Goal: Task Accomplishment & Management: Manage account settings

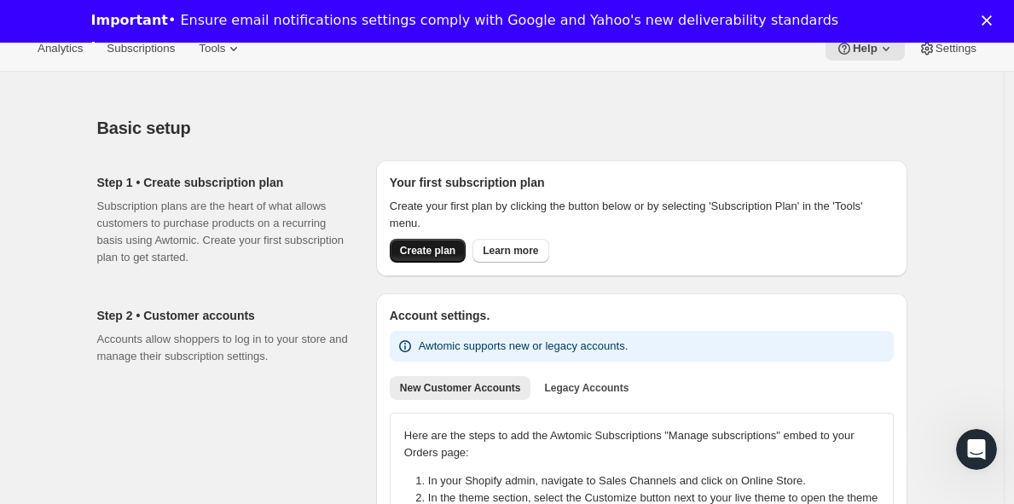
scroll to position [4, 0]
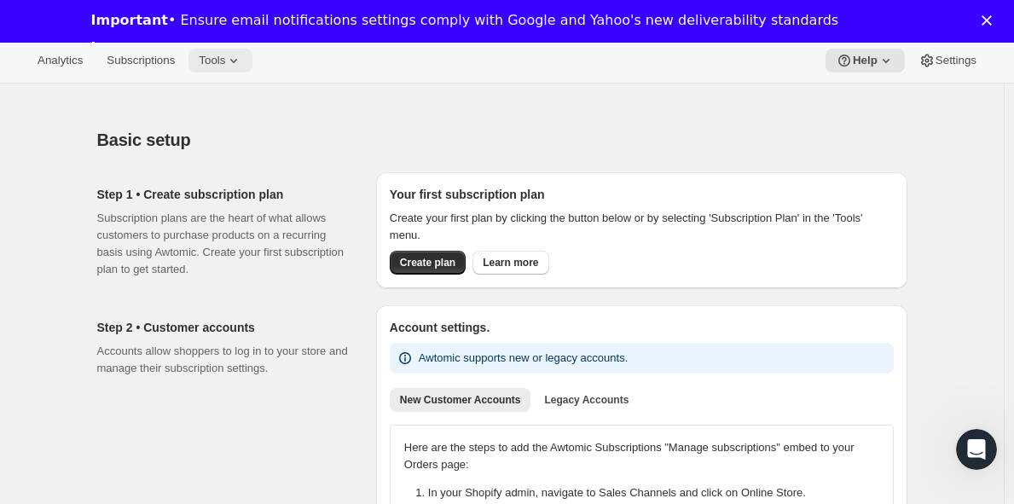
click at [237, 68] on icon at bounding box center [233, 60] width 17 height 17
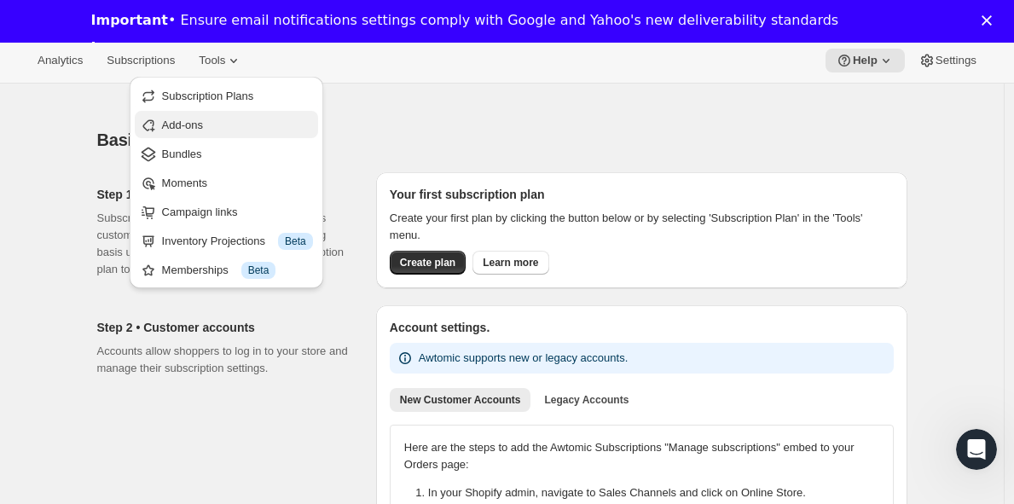
click at [214, 131] on span "Add-ons" at bounding box center [237, 125] width 151 height 17
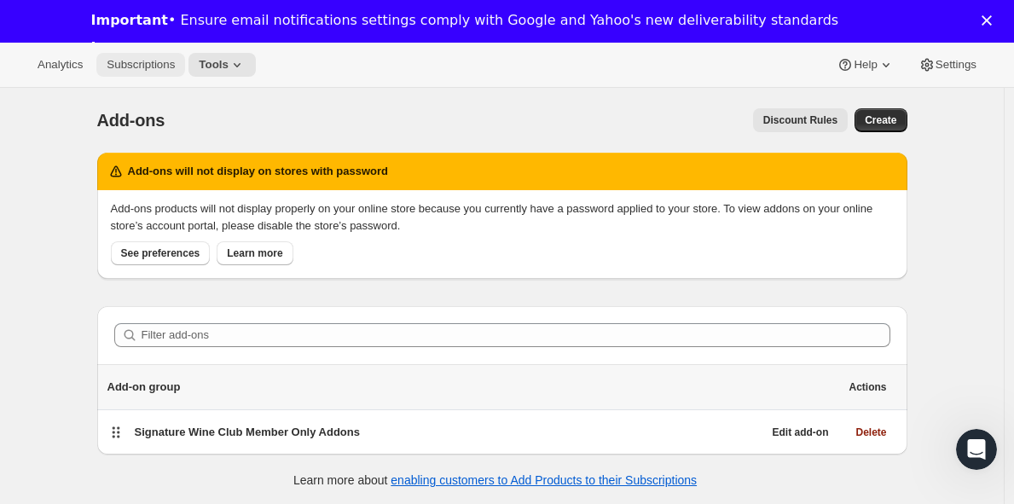
click at [167, 73] on button "Subscriptions" at bounding box center [140, 65] width 89 height 24
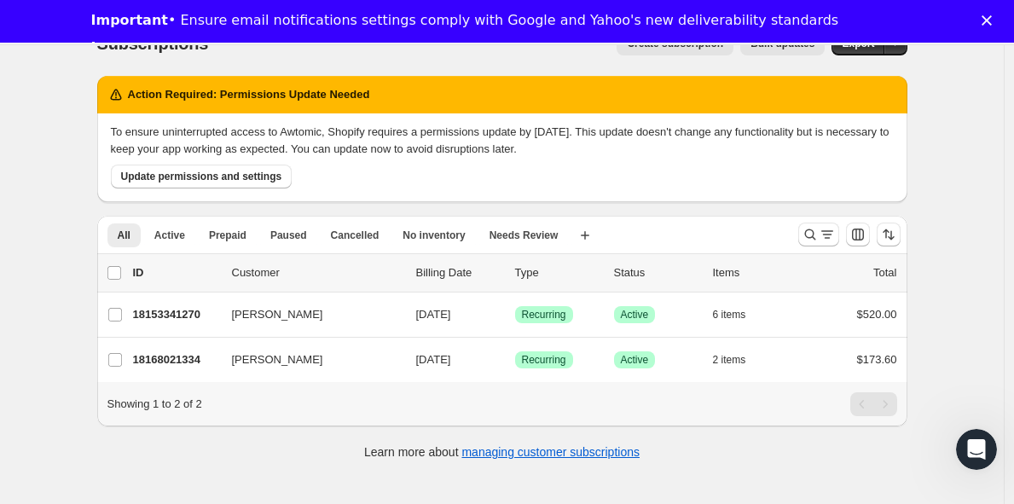
scroll to position [88, 0]
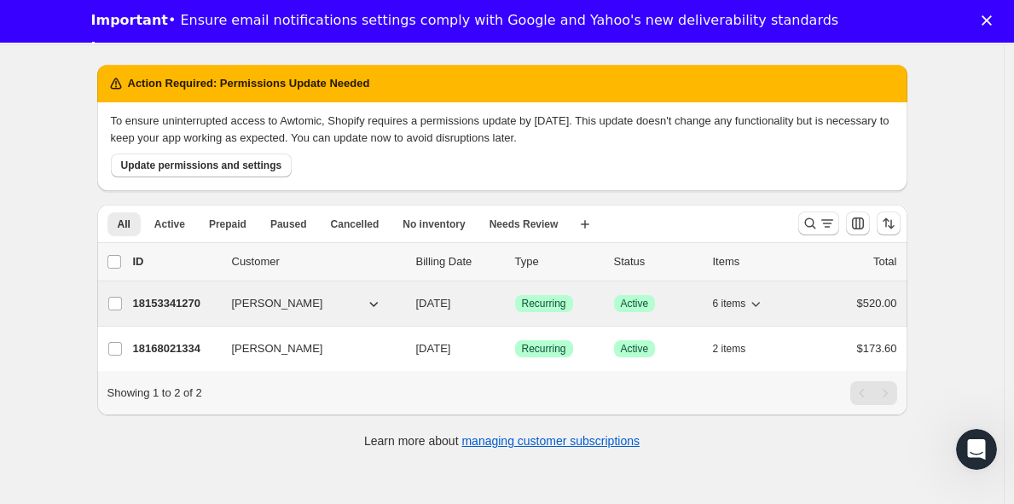
click at [376, 299] on icon "button" at bounding box center [373, 303] width 17 height 17
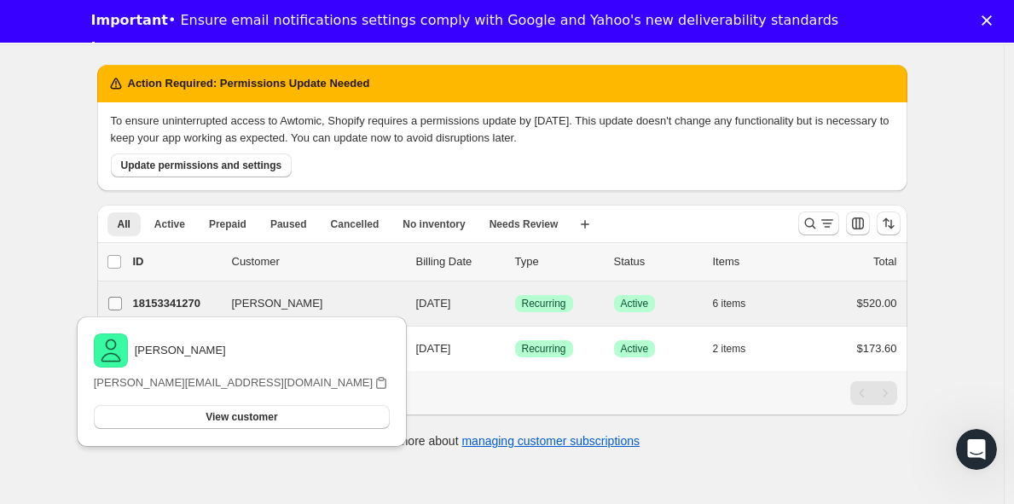
click at [115, 310] on input "[PERSON_NAME]" at bounding box center [115, 304] width 14 height 14
checkbox input "true"
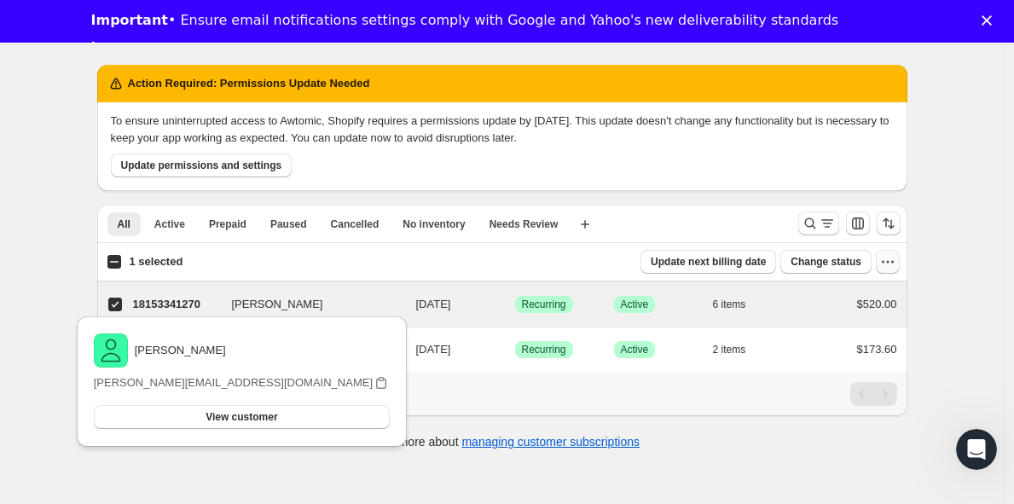
click at [889, 265] on icon "button" at bounding box center [887, 261] width 17 height 17
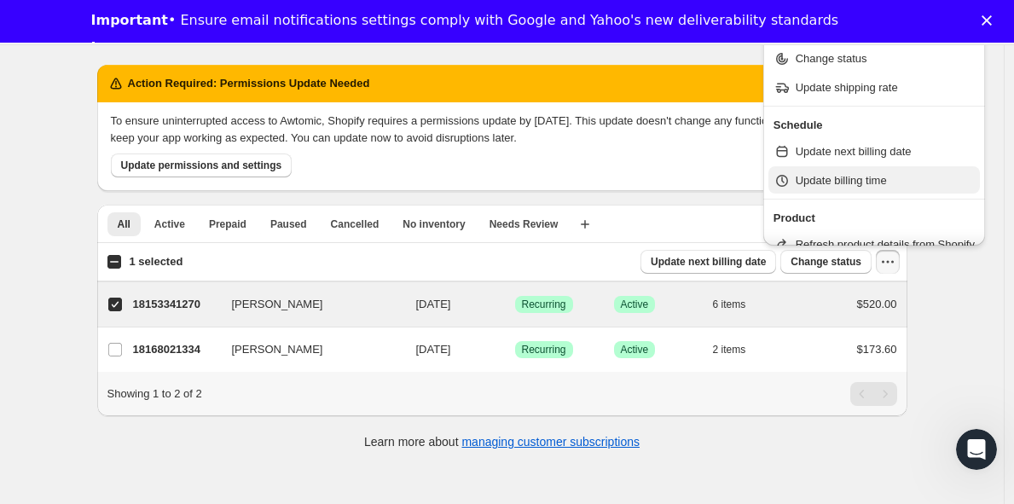
scroll to position [61, 0]
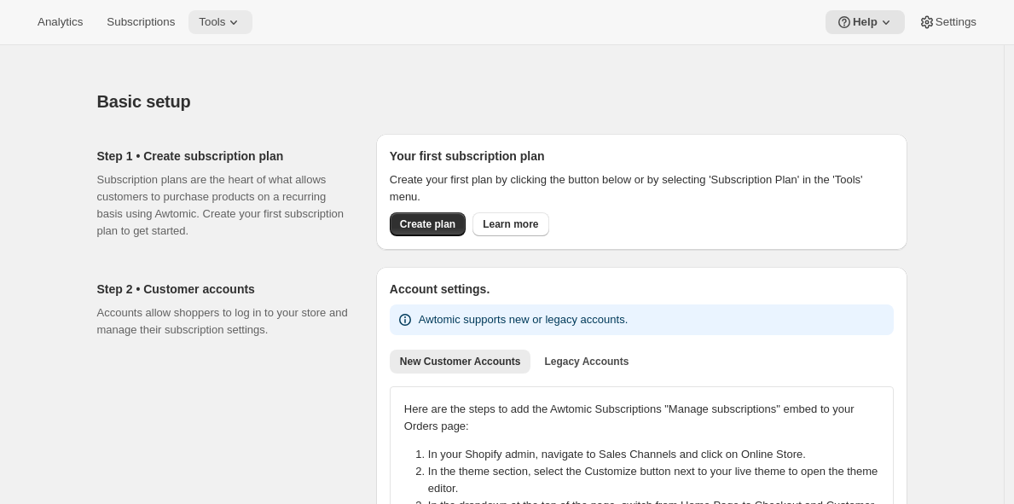
click at [225, 25] on span "Tools" at bounding box center [212, 22] width 26 height 14
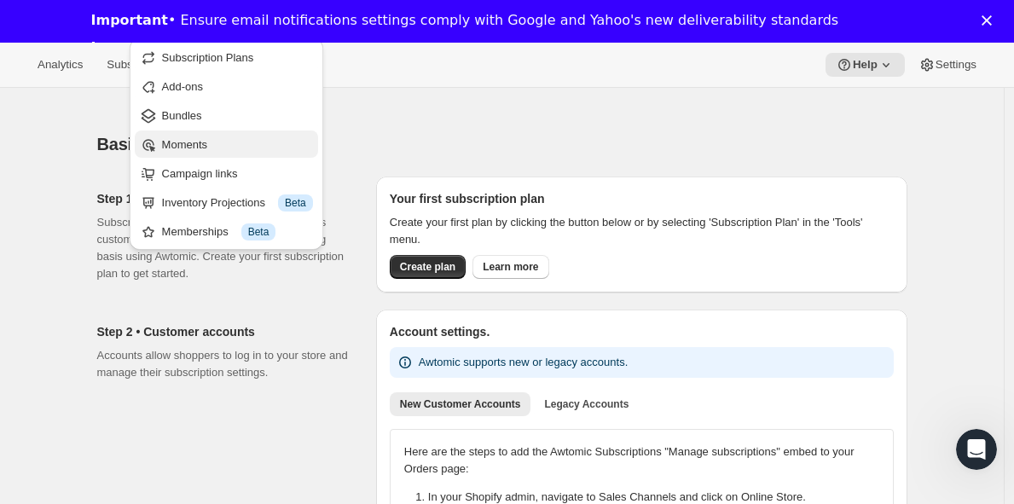
click at [221, 146] on span "Moments" at bounding box center [237, 144] width 151 height 17
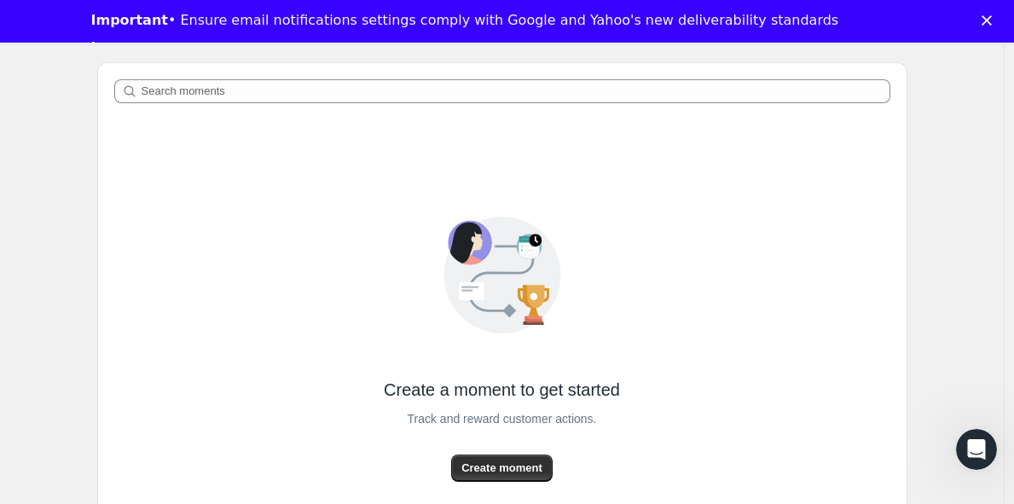
scroll to position [97, 0]
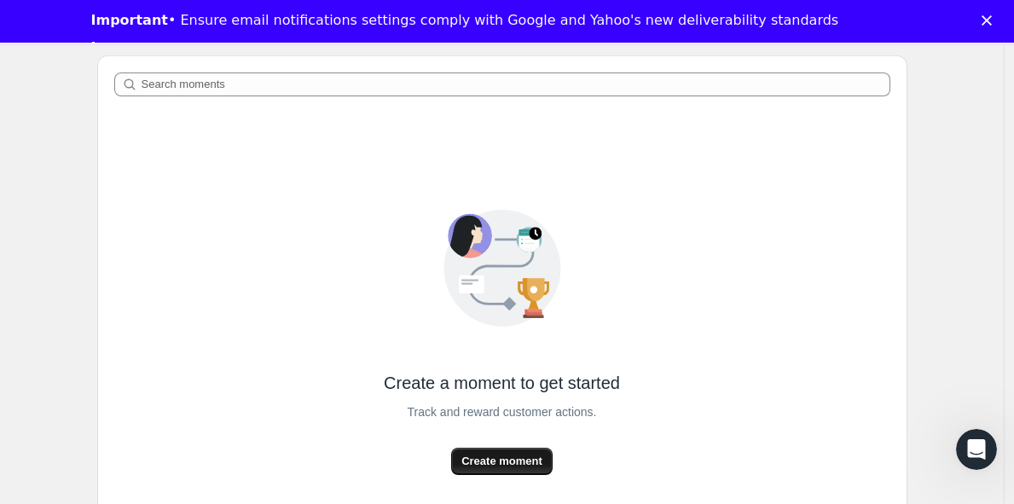
click at [511, 467] on span "Create moment" at bounding box center [501, 461] width 81 height 17
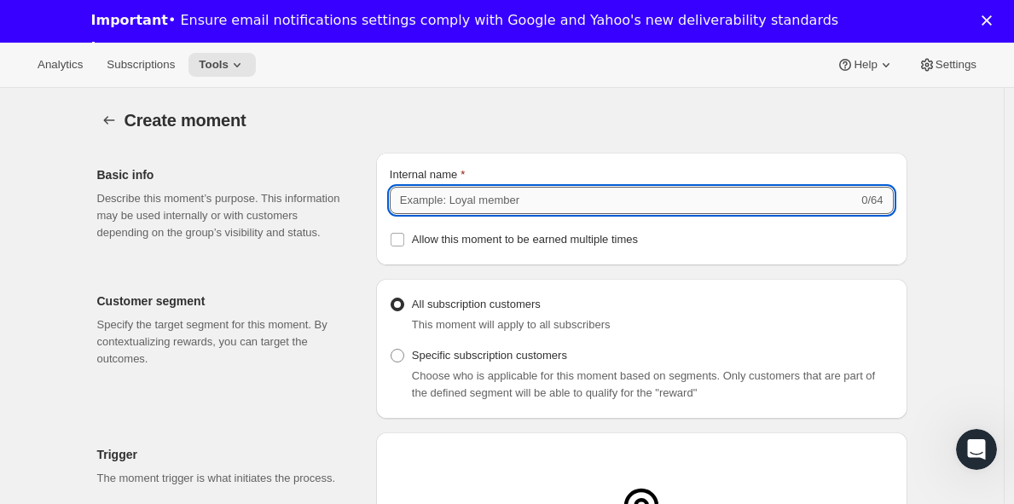
click at [461, 198] on input "Internal name" at bounding box center [624, 200] width 468 height 27
click at [421, 212] on input "Internal name" at bounding box center [624, 200] width 468 height 27
click at [711, 131] on div "Create moment" at bounding box center [516, 120] width 783 height 24
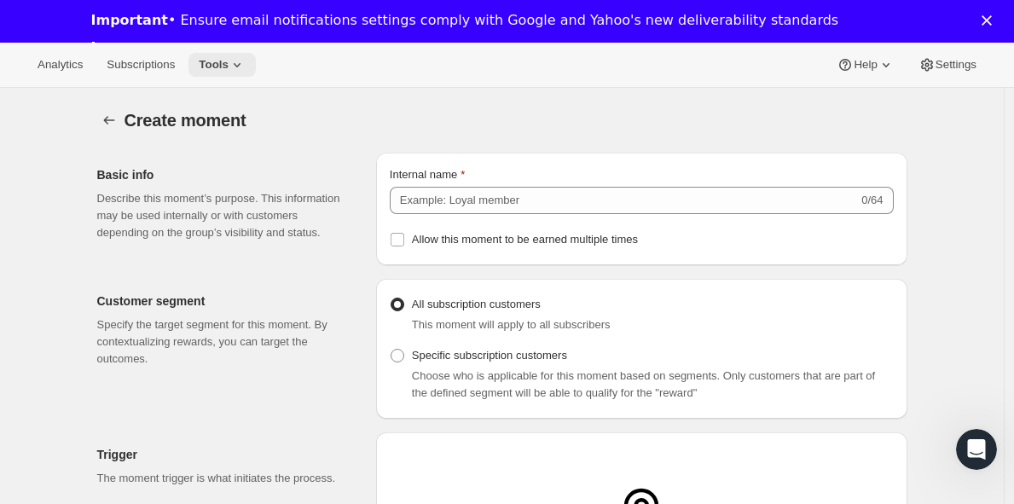
click at [245, 64] on icon at bounding box center [237, 64] width 17 height 17
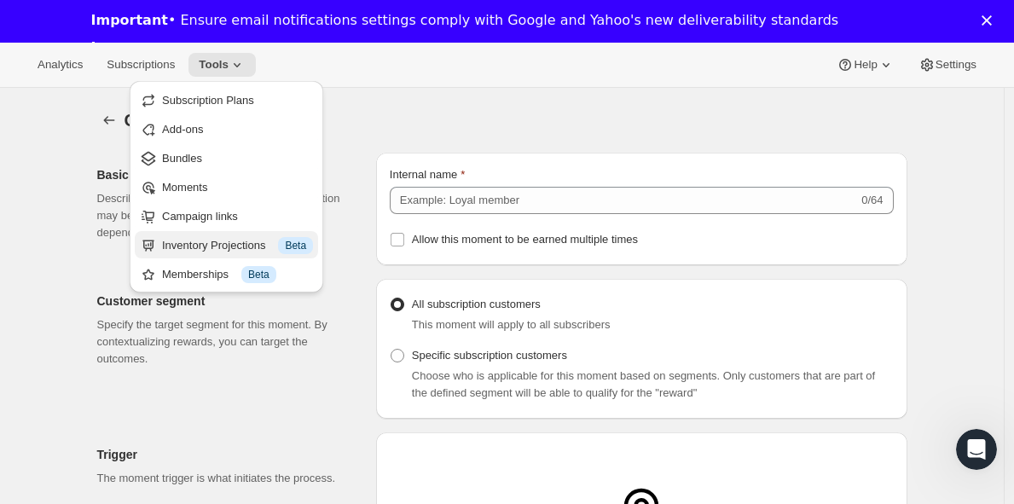
click at [227, 242] on div "Inventory Projections Info Beta" at bounding box center [237, 245] width 151 height 17
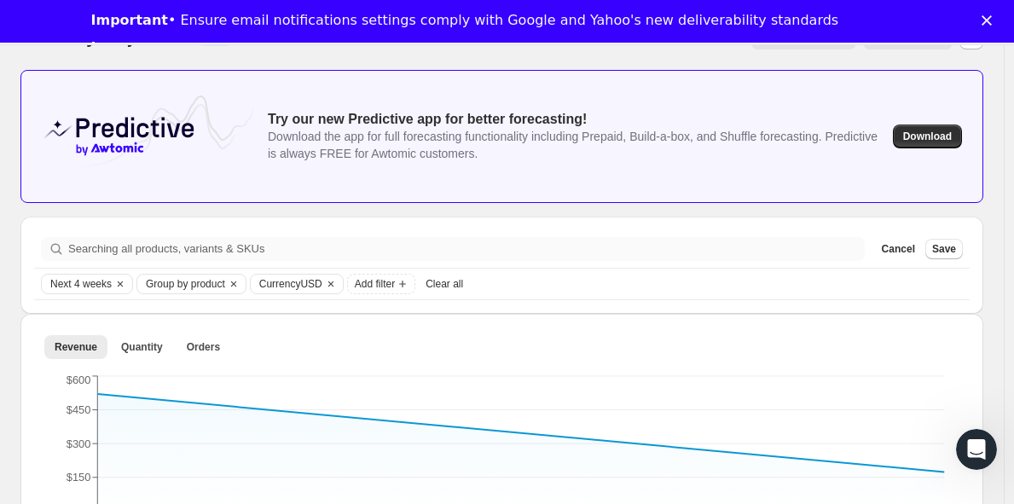
scroll to position [71, 0]
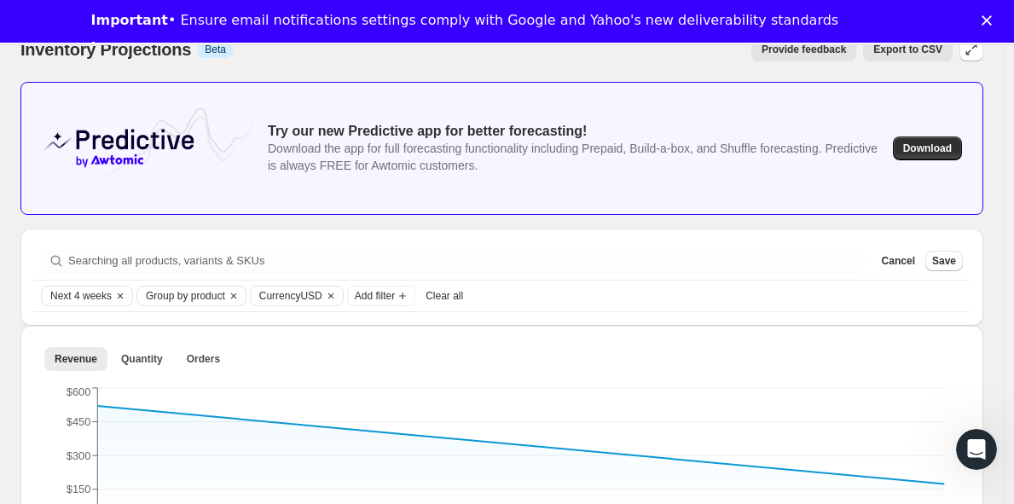
click at [999, 23] on div "Close" at bounding box center [990, 20] width 17 height 10
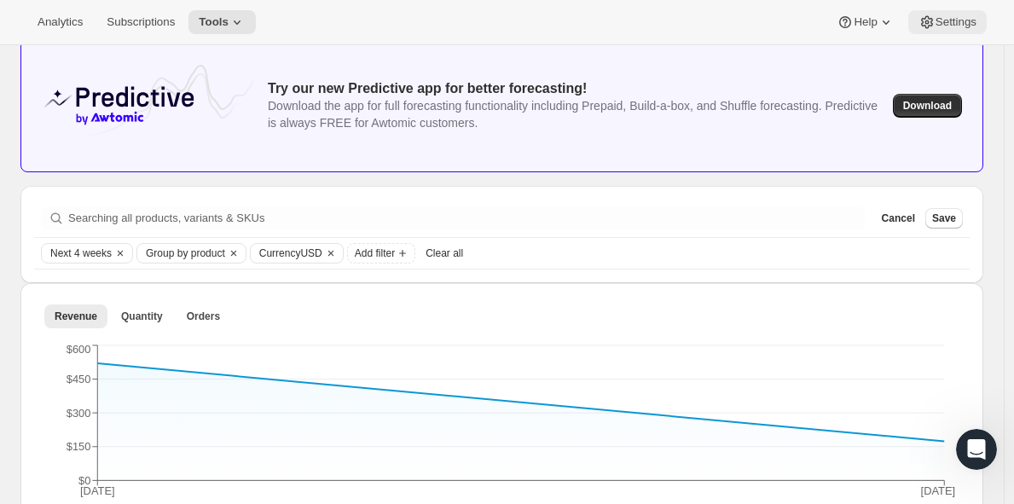
scroll to position [0, 0]
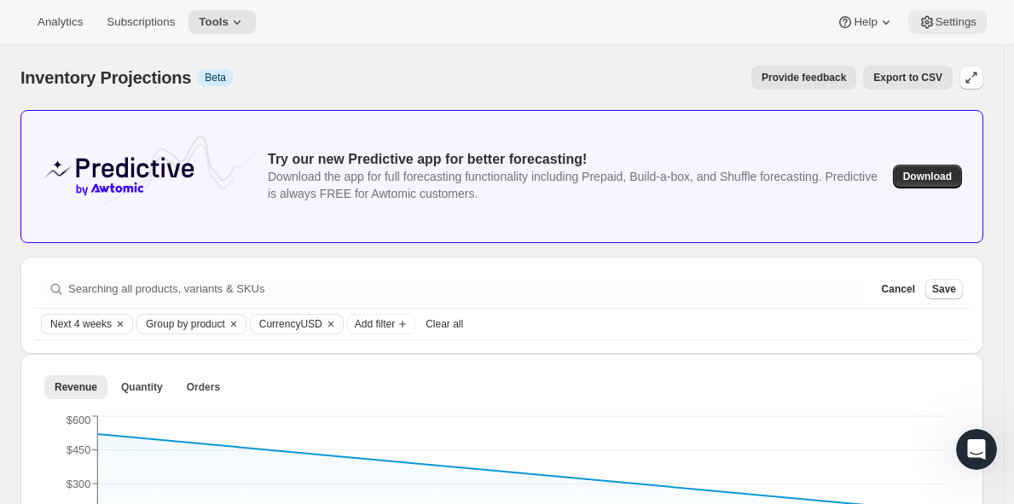
click at [937, 15] on span "Settings" at bounding box center [956, 22] width 41 height 14
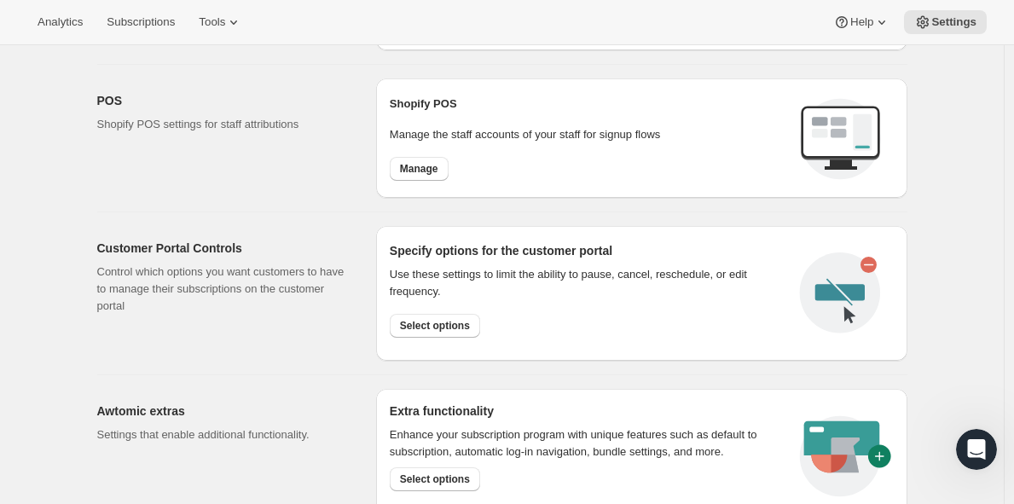
scroll to position [699, 0]
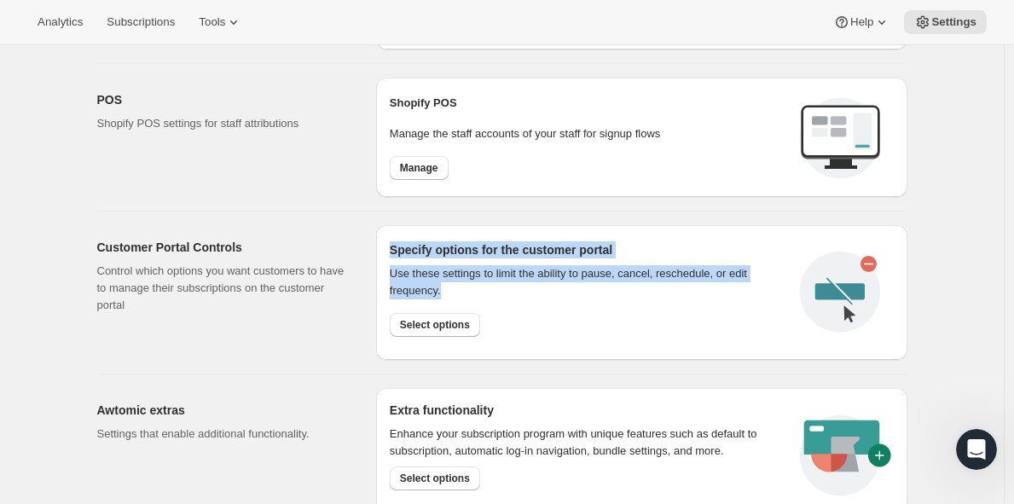
drag, startPoint x: 462, startPoint y: 297, endPoint x: 389, endPoint y: 250, distance: 87.1
click at [389, 250] on div "Specify options for the customer portal Use these settings to limit the ability…" at bounding box center [641, 292] width 531 height 135
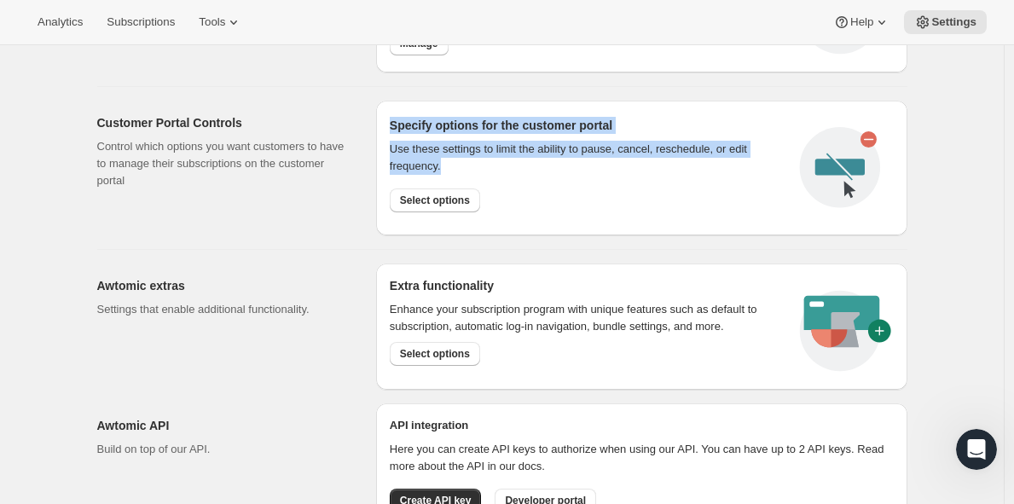
scroll to position [822, 0]
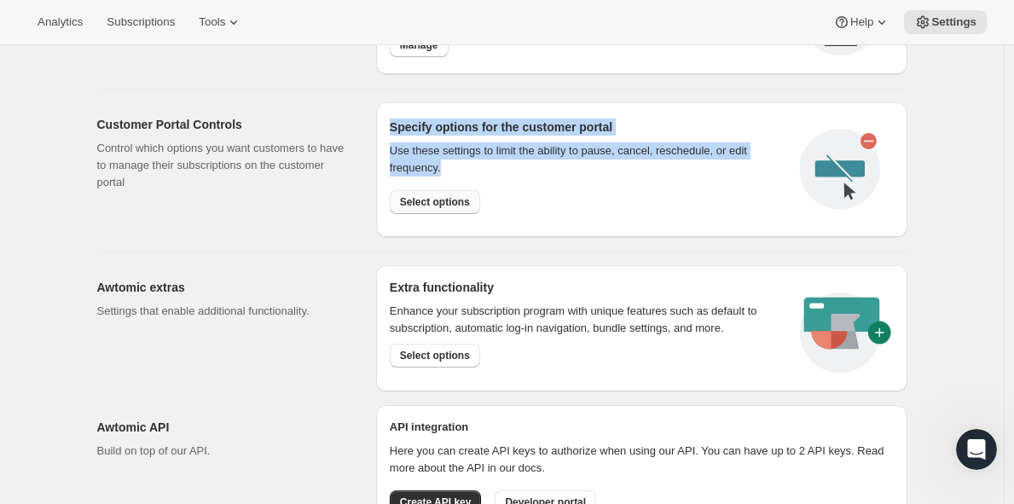
click at [445, 202] on span "Select options" at bounding box center [435, 202] width 70 height 14
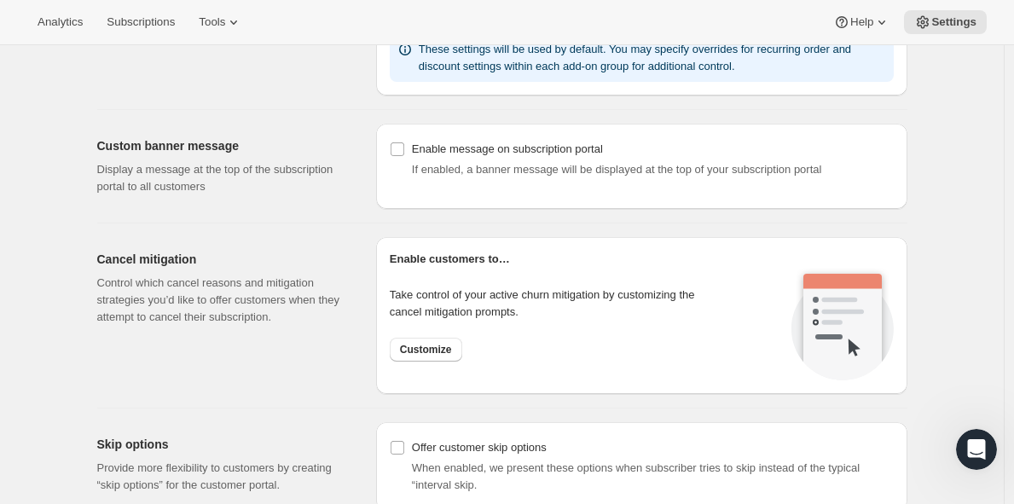
scroll to position [1180, 0]
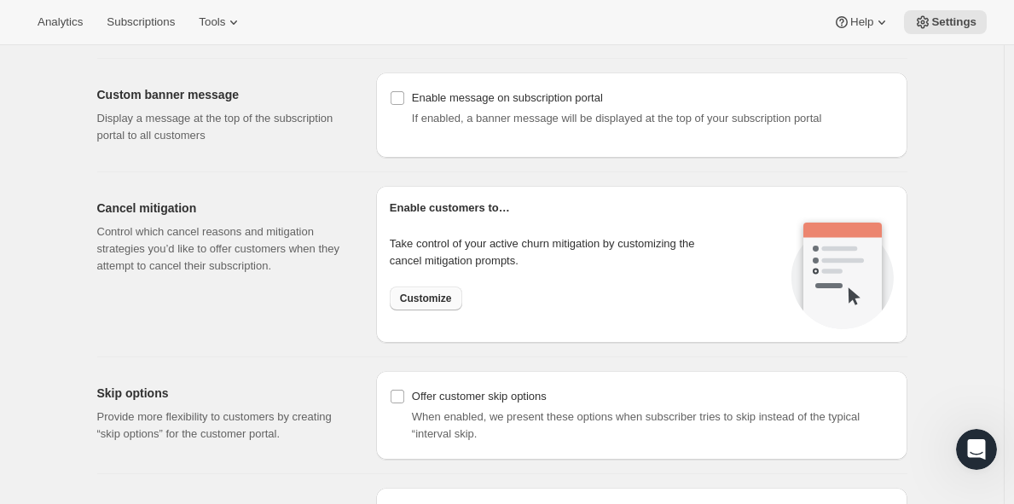
click at [438, 296] on span "Customize" at bounding box center [426, 299] width 52 height 14
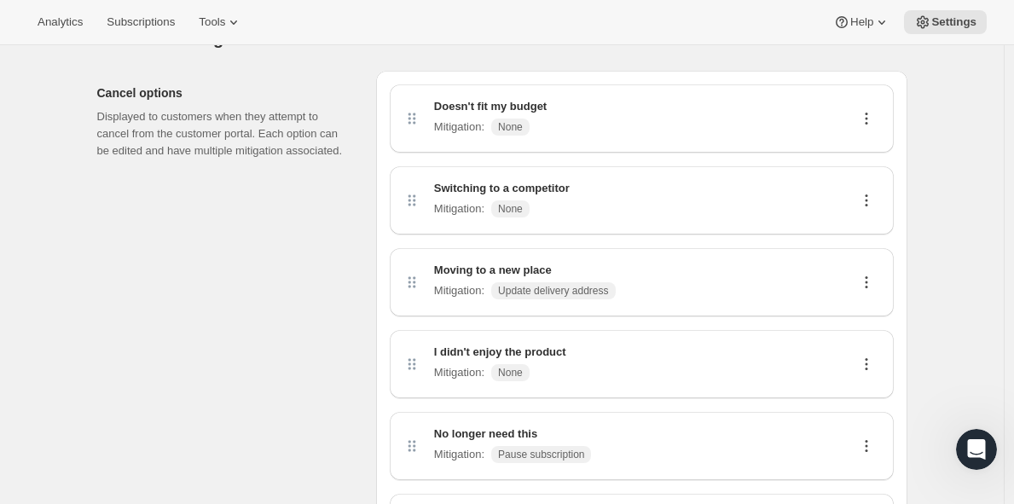
scroll to position [45, 0]
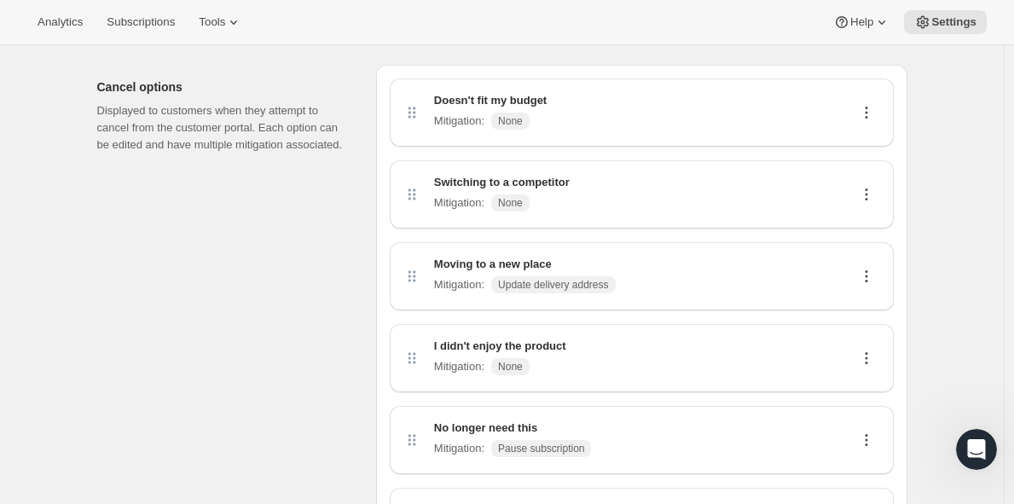
click at [868, 194] on icon at bounding box center [866, 195] width 3 height 3
click at [868, 215] on button "Edit" at bounding box center [870, 226] width 43 height 27
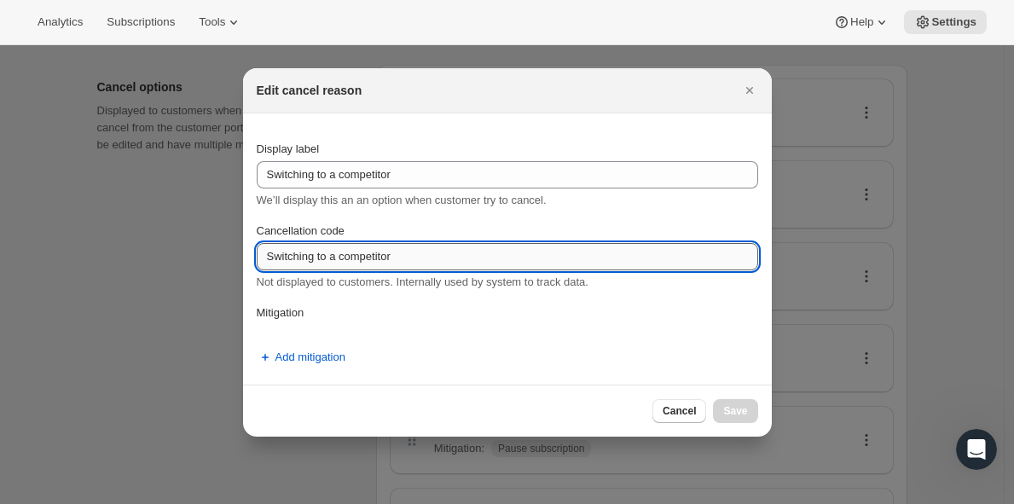
click at [467, 253] on input "Switching to a competitor" at bounding box center [508, 256] width 502 height 27
click at [287, 316] on p "Mitigation" at bounding box center [508, 313] width 502 height 17
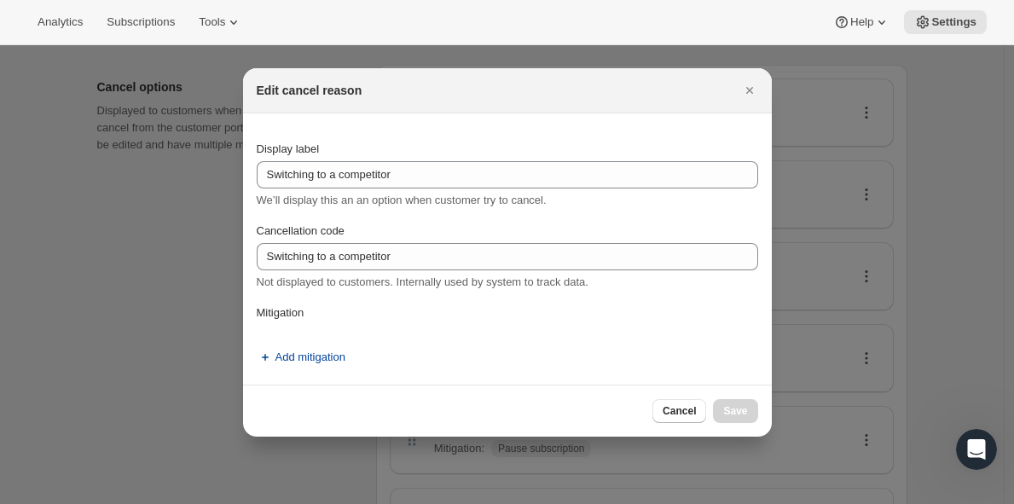
click at [308, 363] on span "Add mitigation" at bounding box center [311, 357] width 70 height 17
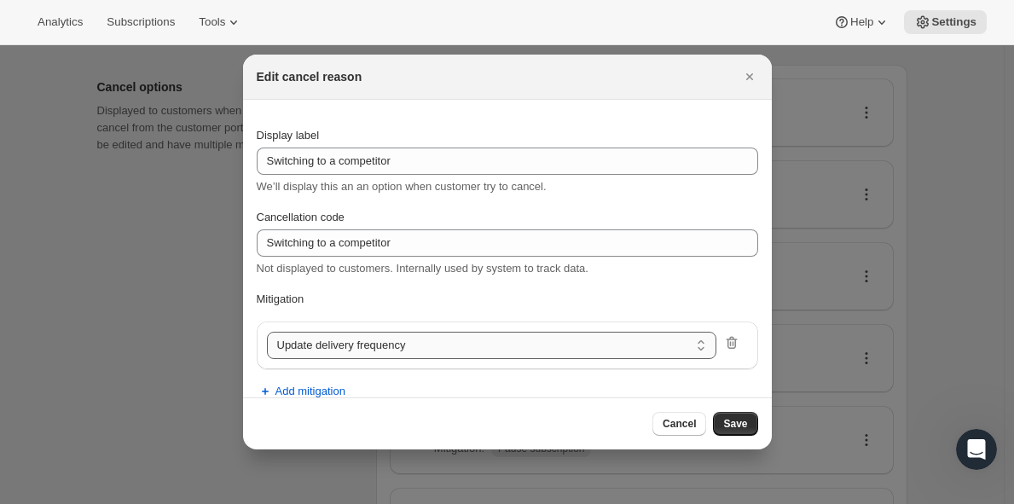
scroll to position [20, 0]
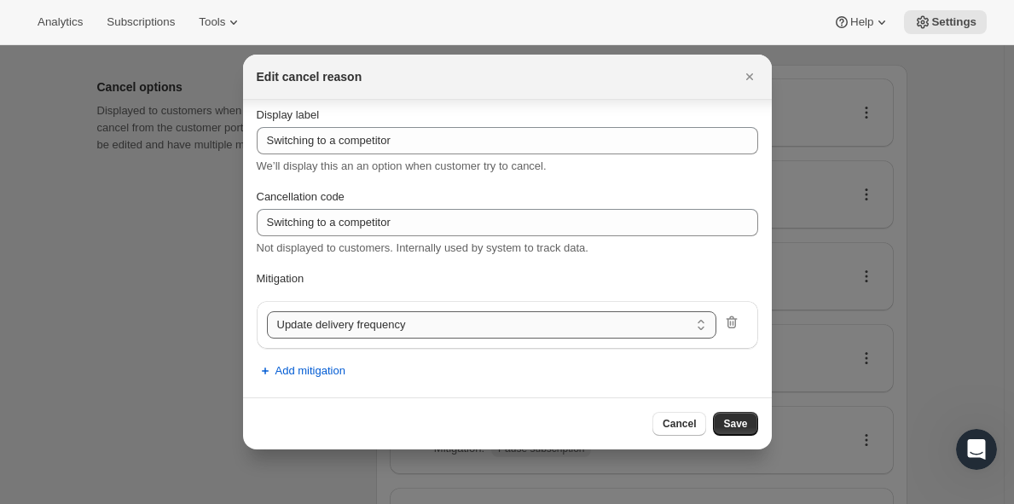
click at [392, 324] on select "Update delivery frequency Update delivery address Pause subscription Skip next …" at bounding box center [492, 324] width 450 height 27
select select "showDiscount"
click at [370, 322] on select "Update delivery frequency Update delivery address Pause subscription Skip next …" at bounding box center [492, 324] width 450 height 27
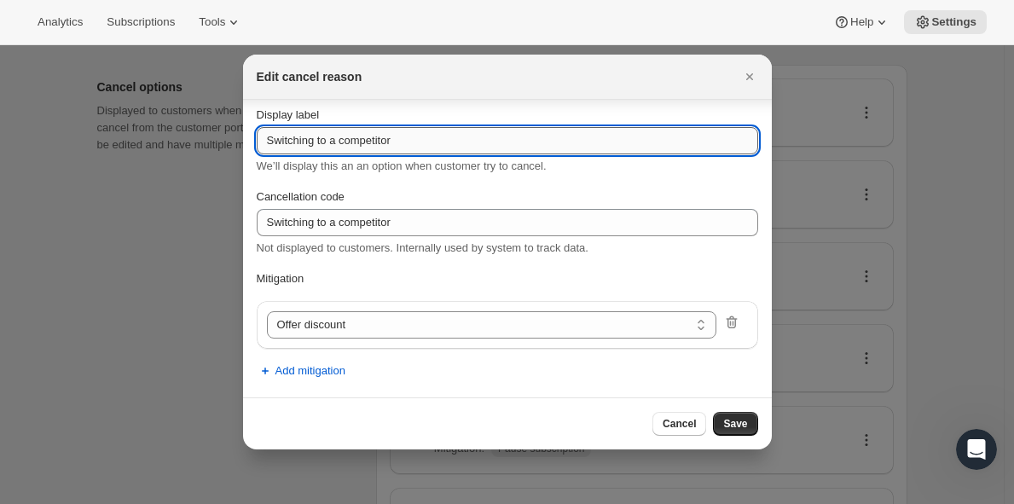
click at [495, 134] on input "Switching to a competitor" at bounding box center [508, 140] width 502 height 27
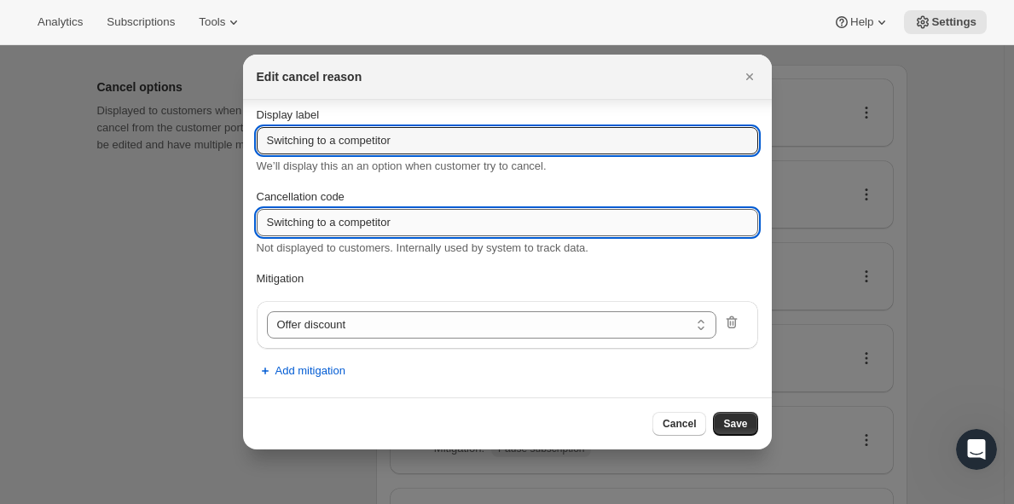
click at [468, 218] on input "Switching to a competitor" at bounding box center [508, 222] width 502 height 27
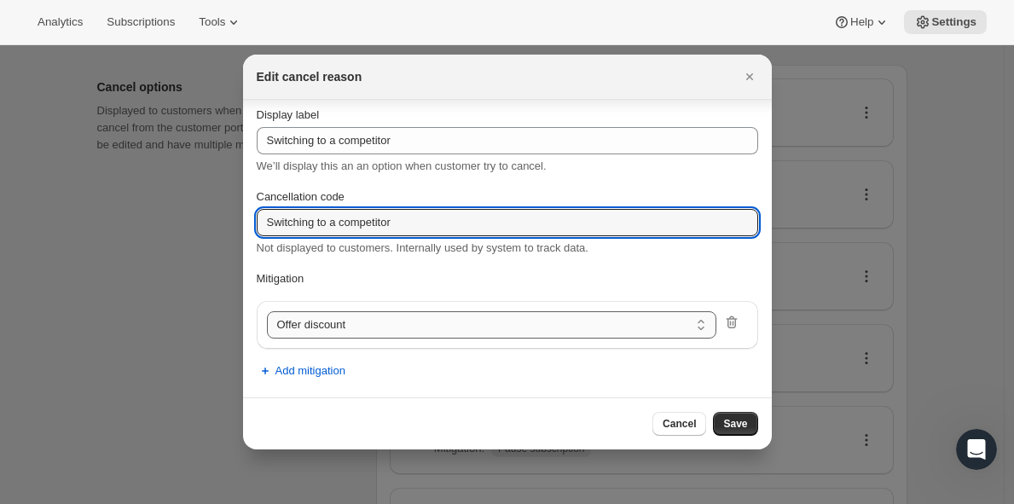
click at [586, 331] on select "Update delivery frequency Update delivery address Pause subscription Skip next …" at bounding box center [492, 324] width 450 height 27
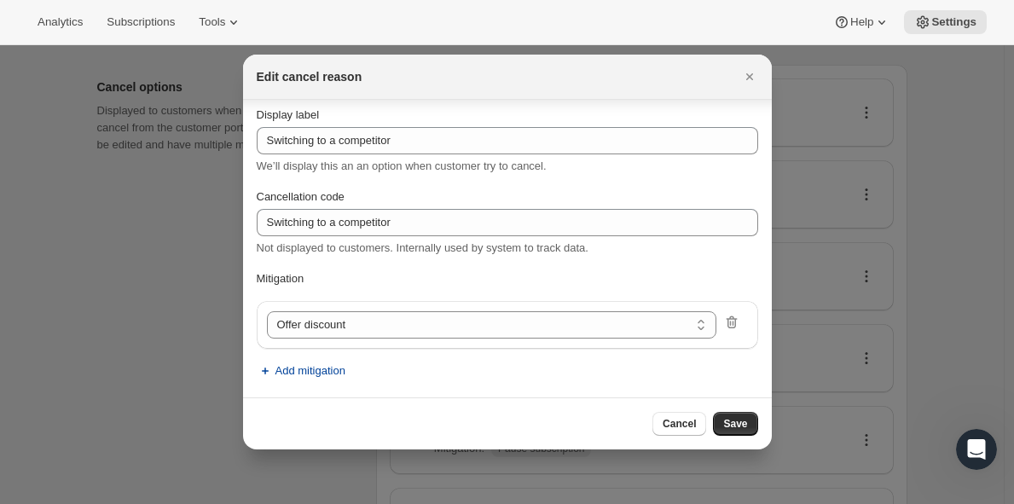
click at [342, 370] on span "Add mitigation" at bounding box center [311, 371] width 70 height 17
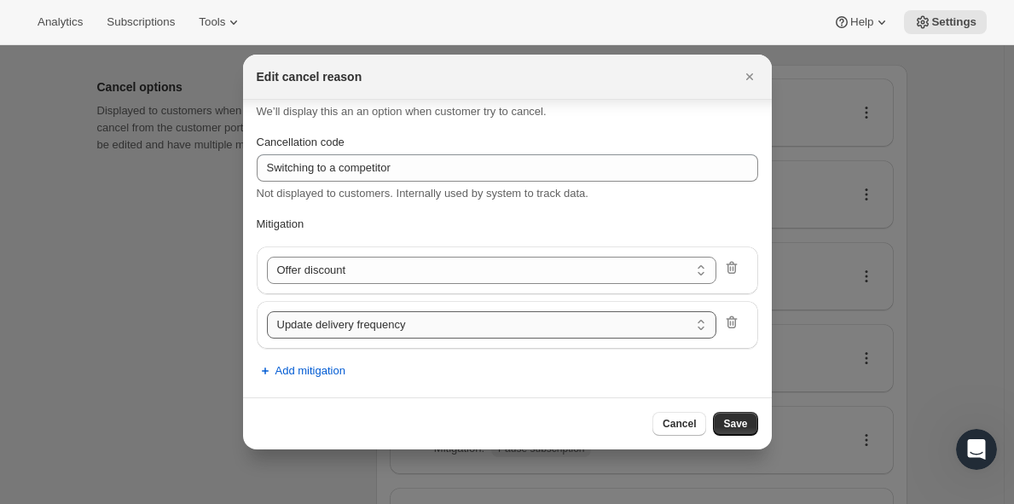
click at [431, 316] on select "Update delivery frequency Update delivery address Pause subscription Skip next …" at bounding box center [492, 324] width 450 height 27
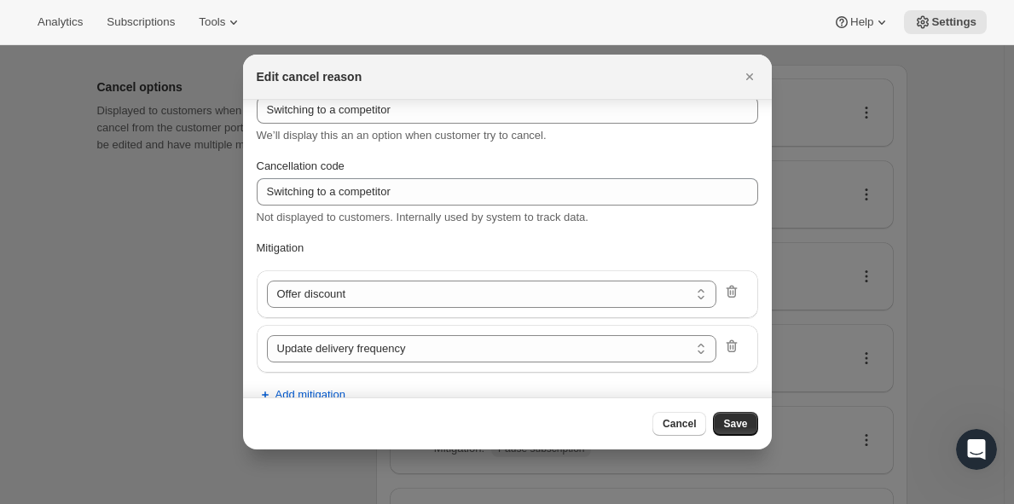
scroll to position [56, 0]
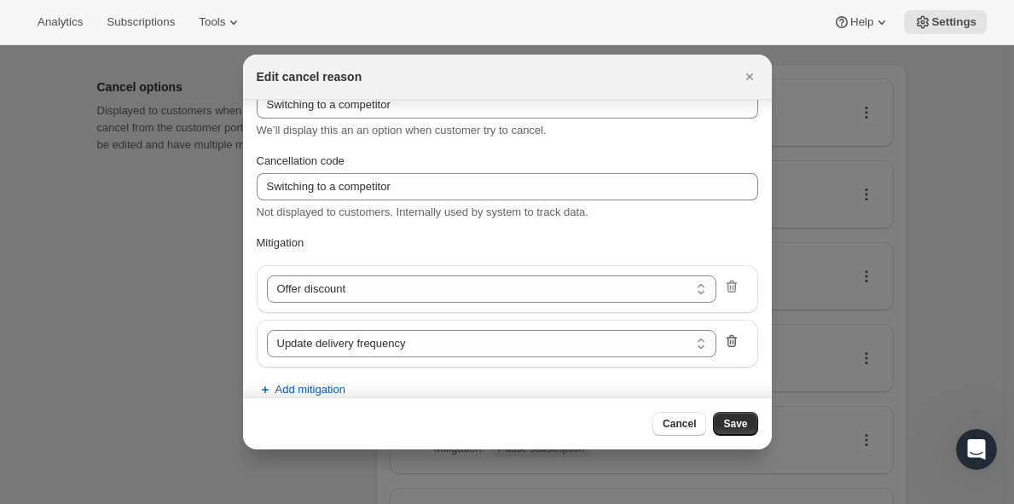
click at [723, 340] on icon ":r3i:" at bounding box center [731, 341] width 17 height 17
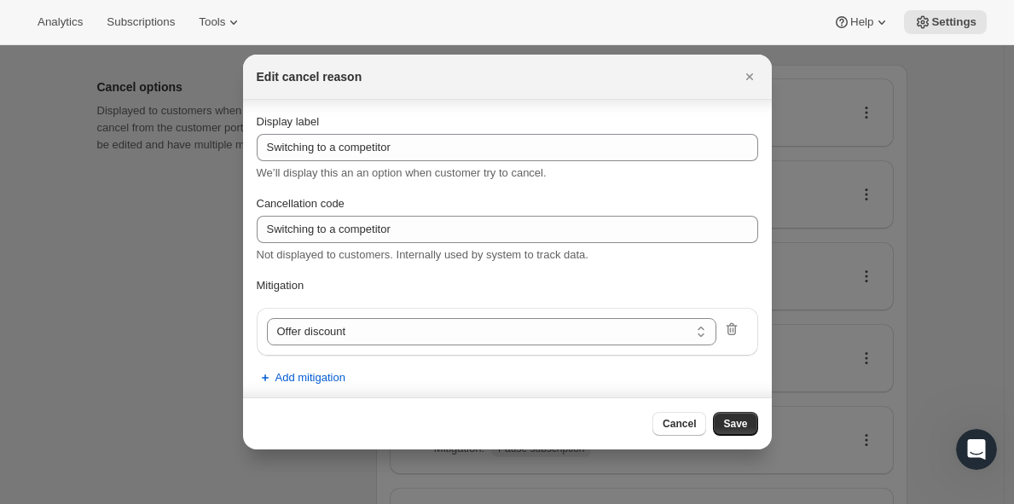
scroll to position [15, 0]
click at [329, 328] on select "Update delivery frequency Update delivery address Pause subscription Skip next …" at bounding box center [492, 330] width 450 height 27
click at [333, 380] on span "Add mitigation" at bounding box center [311, 377] width 70 height 17
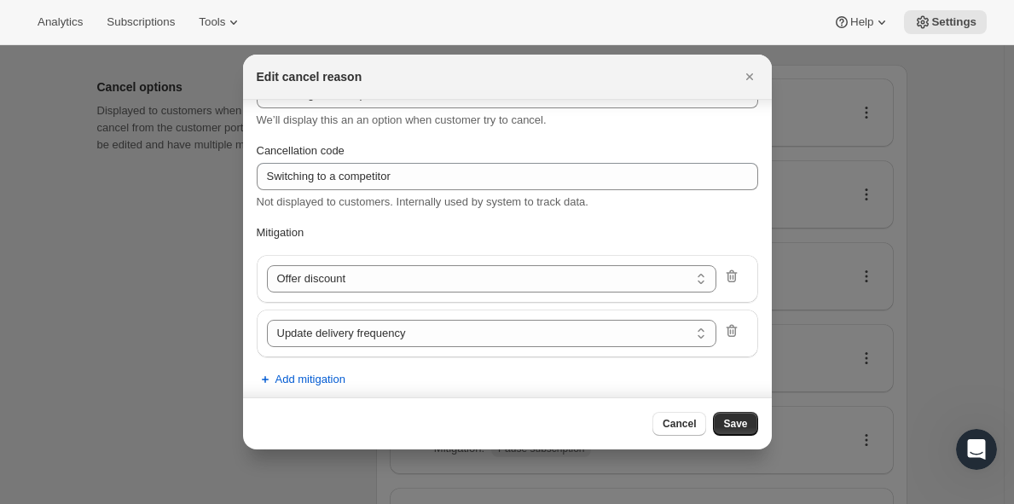
scroll to position [75, 0]
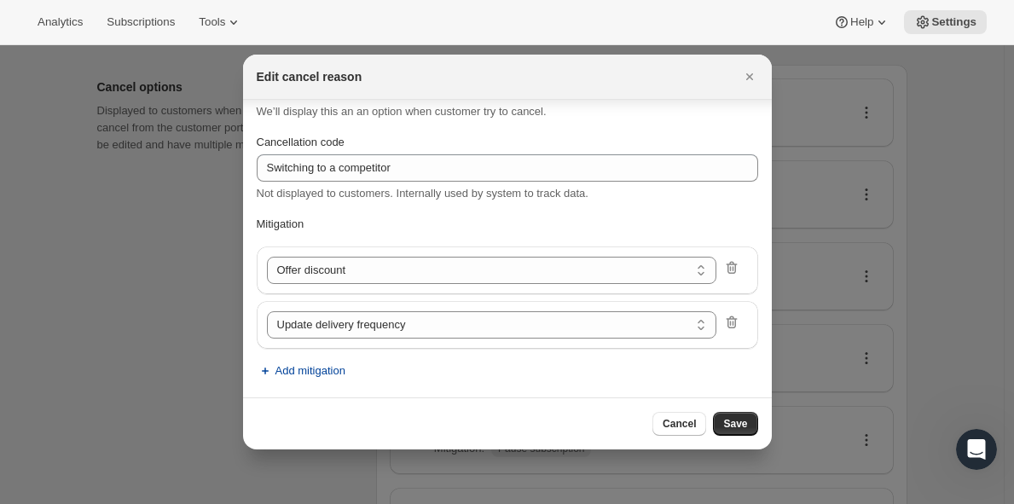
click at [312, 376] on span "Add mitigation" at bounding box center [311, 371] width 70 height 17
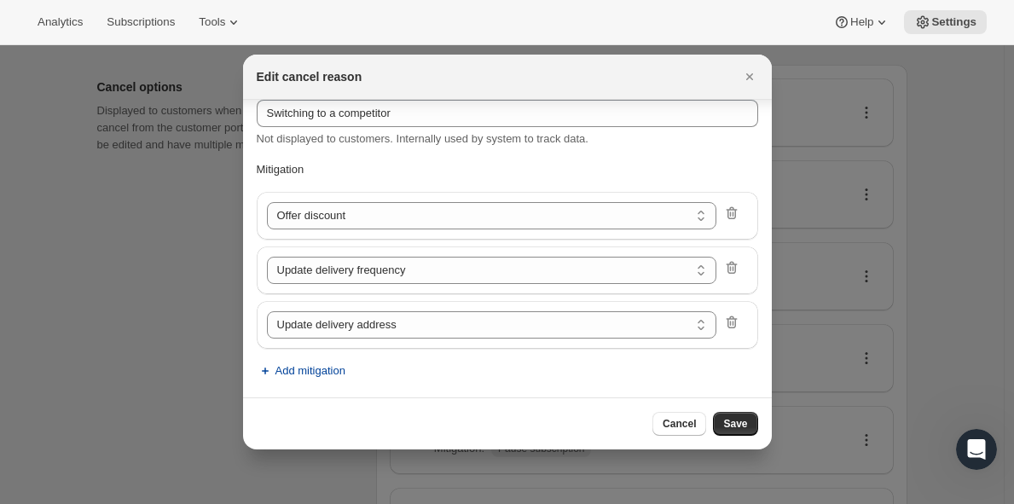
click at [331, 370] on span "Add mitigation" at bounding box center [311, 371] width 70 height 17
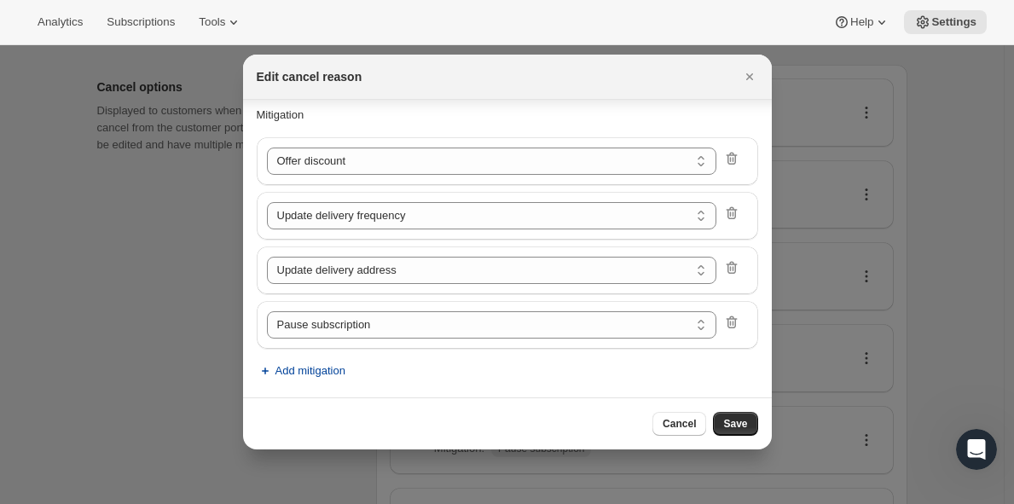
click at [328, 370] on span "Add mitigation" at bounding box center [311, 371] width 70 height 17
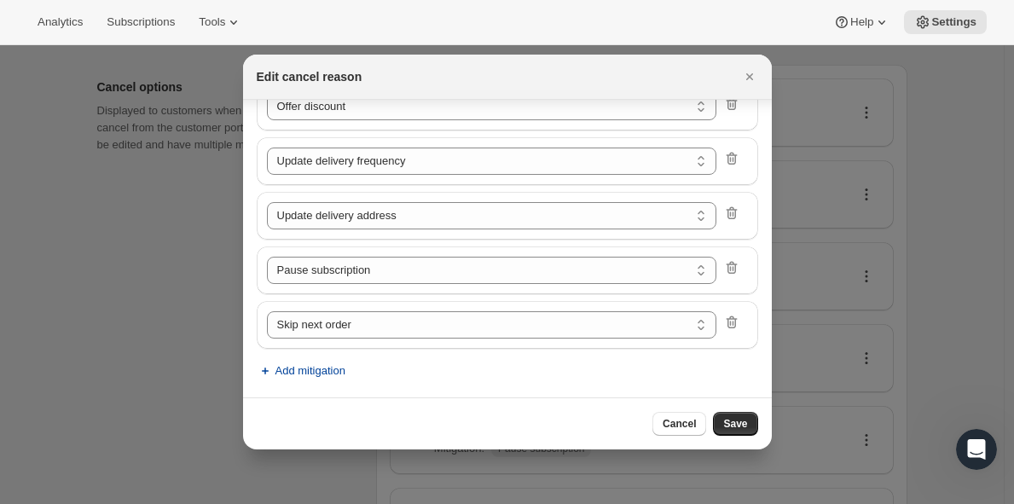
click at [323, 374] on span "Add mitigation" at bounding box center [311, 371] width 70 height 17
click at [320, 371] on span "Add mitigation" at bounding box center [311, 371] width 70 height 17
click at [734, 427] on span "Save" at bounding box center [735, 424] width 24 height 14
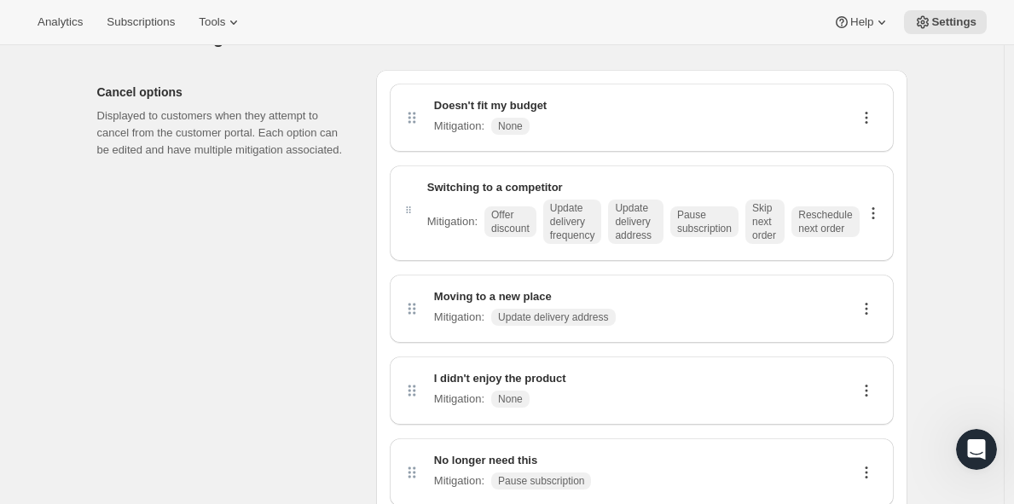
scroll to position [0, 0]
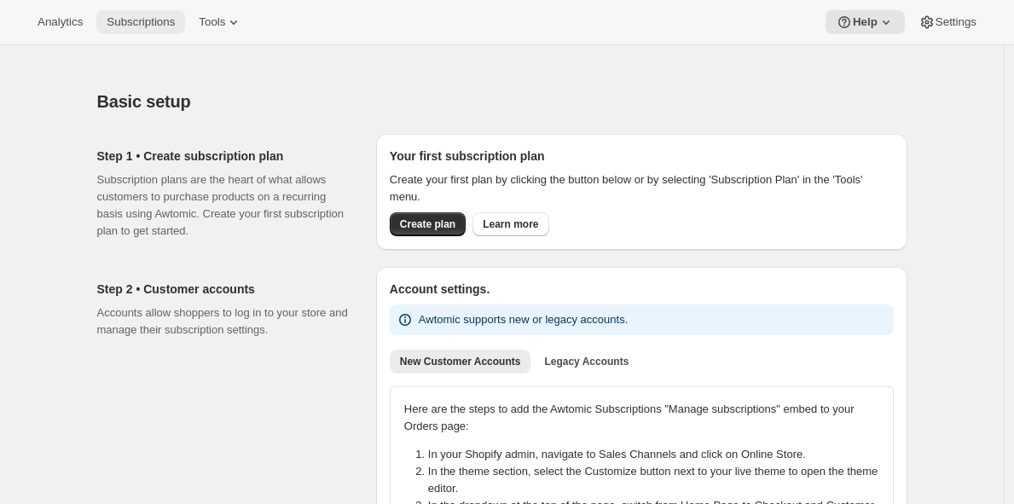
click at [155, 20] on span "Subscriptions" at bounding box center [141, 22] width 68 height 14
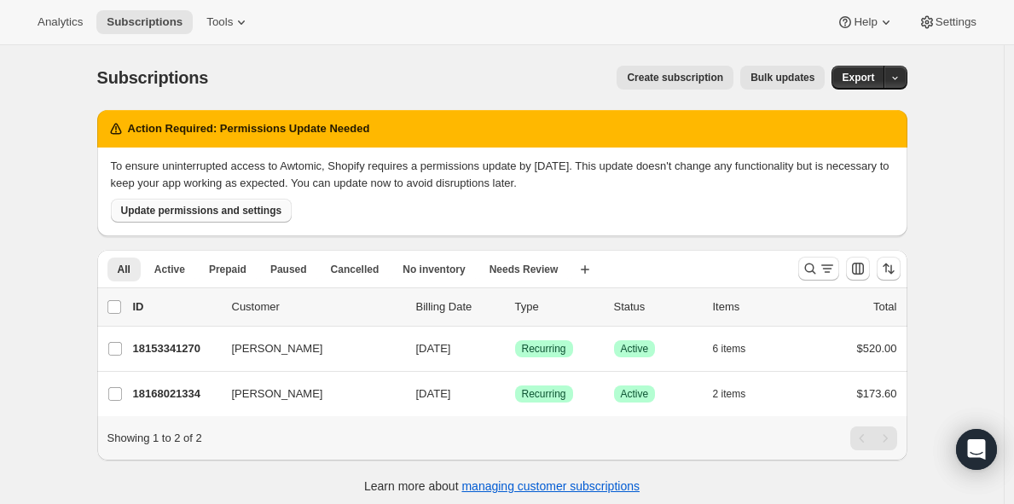
click at [208, 215] on span "Update permissions and settings" at bounding box center [201, 211] width 161 height 14
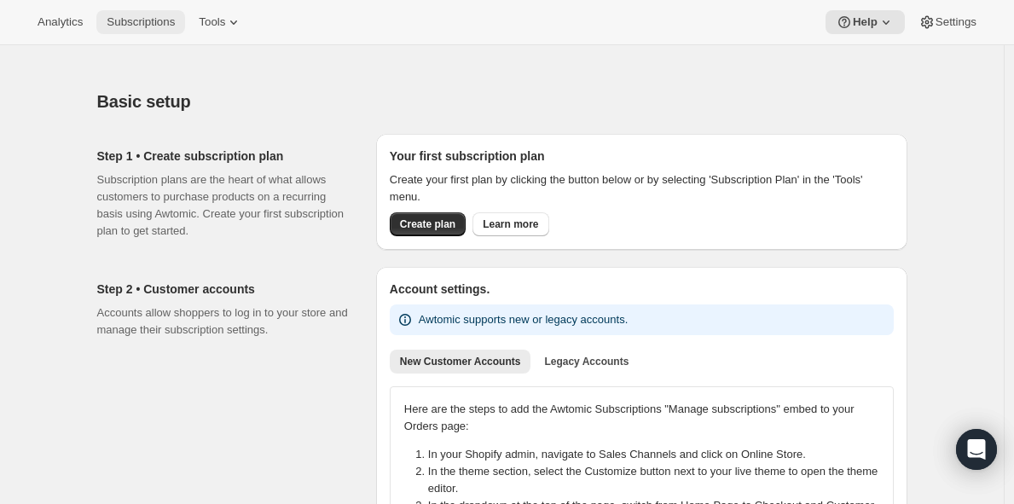
click at [153, 26] on span "Subscriptions" at bounding box center [141, 22] width 68 height 14
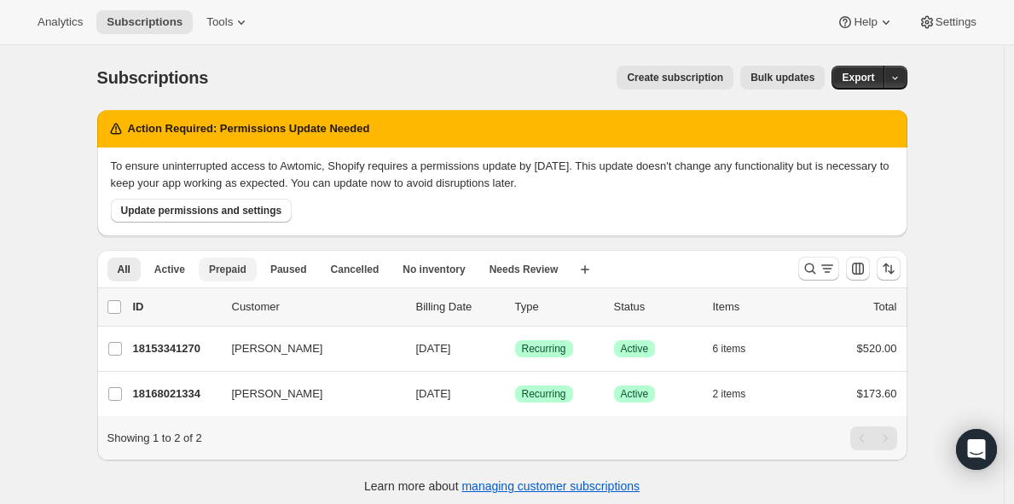
scroll to position [2, 0]
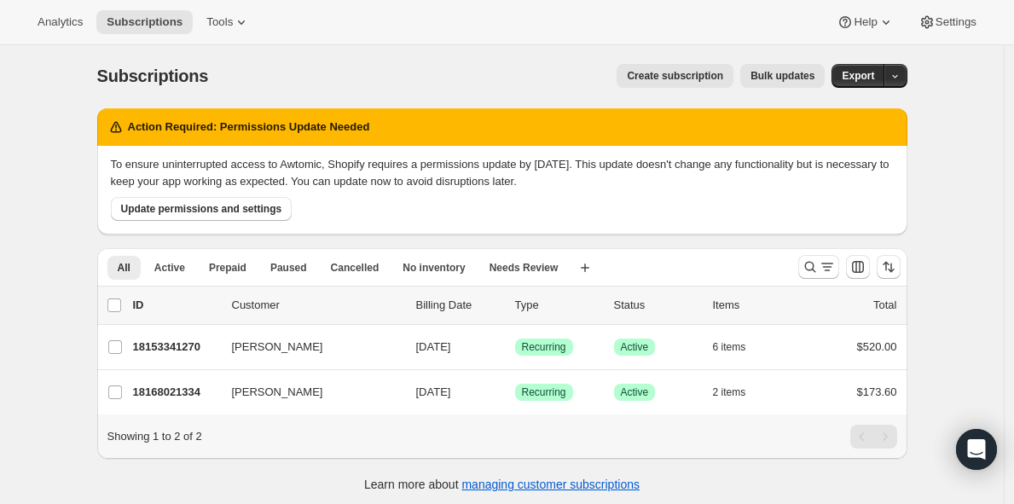
click at [667, 71] on span "Create subscription" at bounding box center [675, 76] width 96 height 14
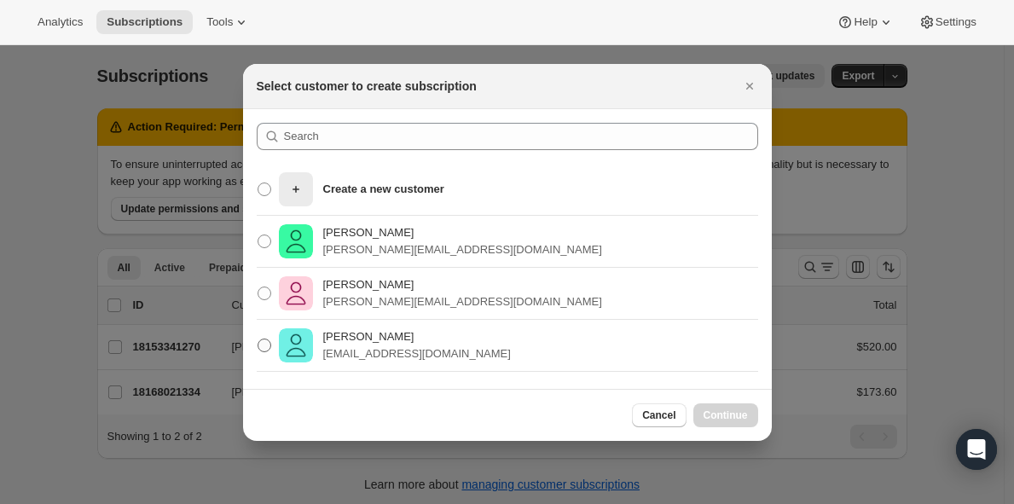
click at [357, 335] on p "Cory MacInnes" at bounding box center [417, 336] width 188 height 17
click at [258, 339] on input "Cory MacInnes cmacinnes@aowinery.com" at bounding box center [258, 339] width 1 height 1
radio input "true"
click at [715, 416] on span "Continue" at bounding box center [726, 416] width 44 height 14
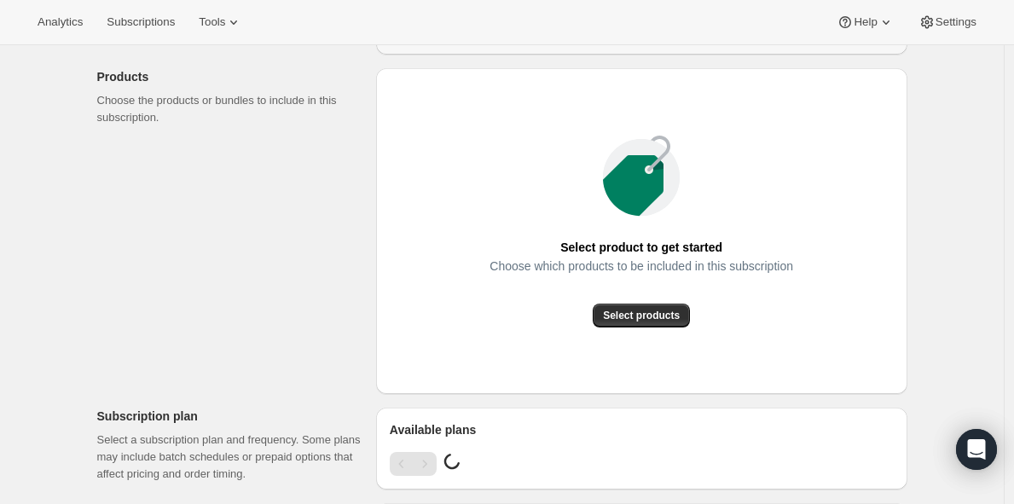
scroll to position [259, 0]
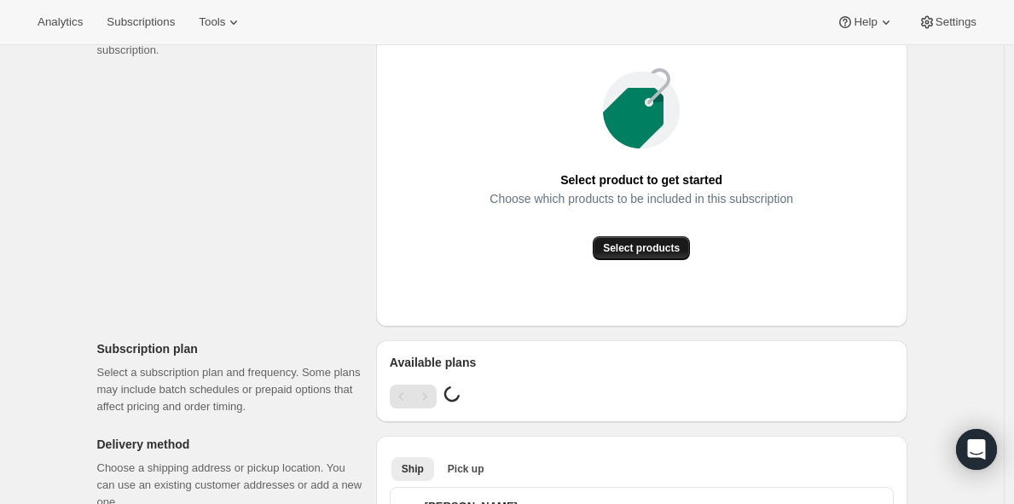
click at [655, 251] on span "Select products" at bounding box center [641, 248] width 77 height 14
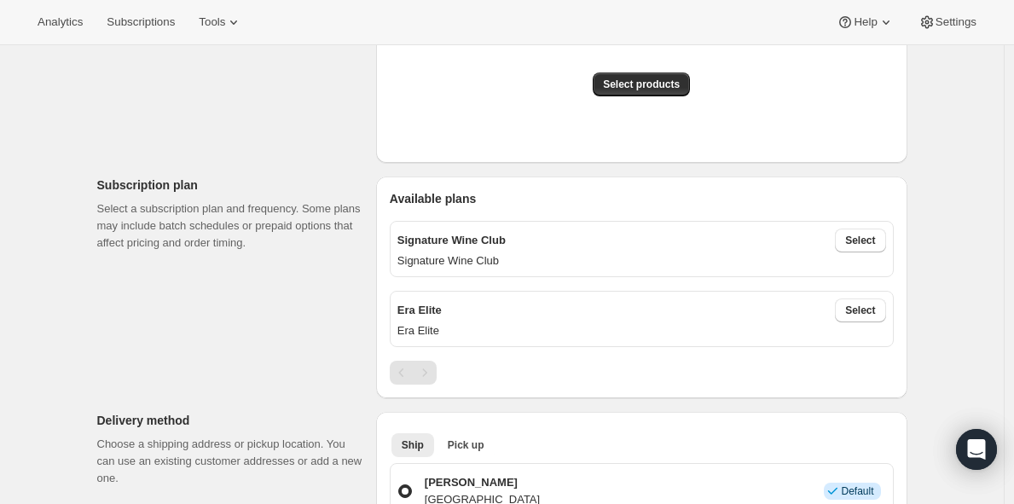
scroll to position [426, 0]
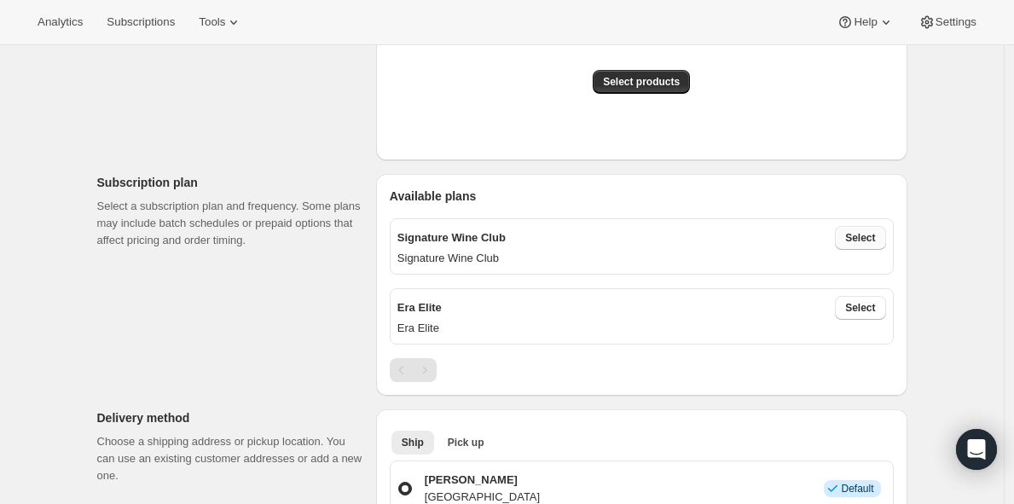
click at [873, 241] on span "Select" at bounding box center [860, 238] width 30 height 14
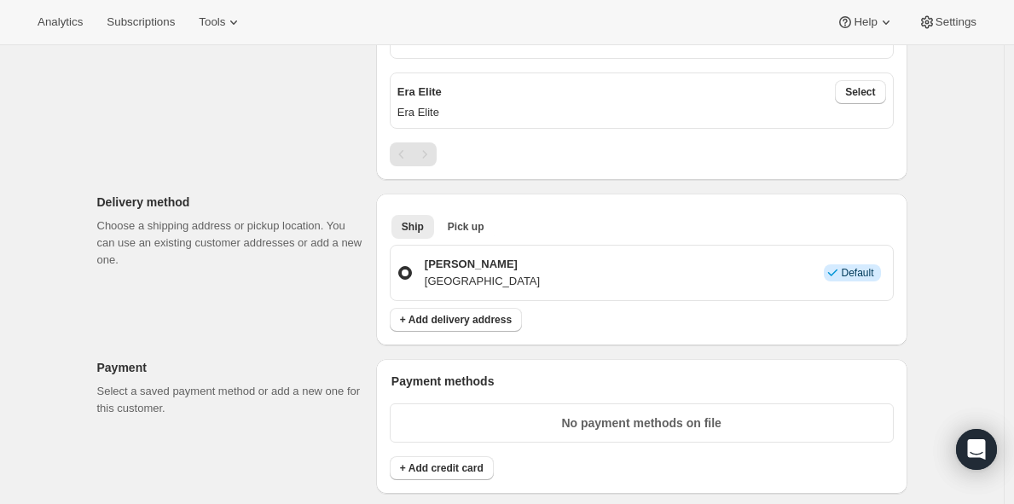
scroll to position [731, 0]
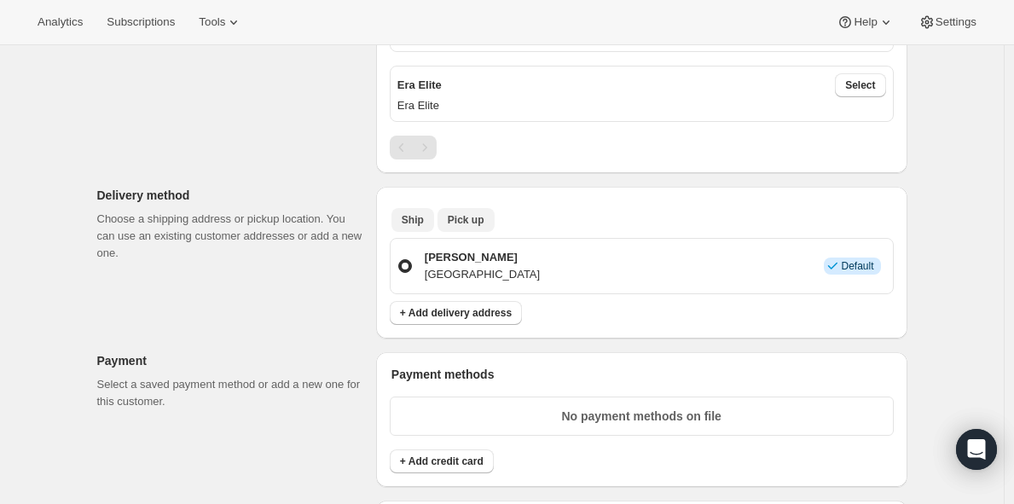
click at [479, 218] on span "Pick up" at bounding box center [466, 220] width 37 height 14
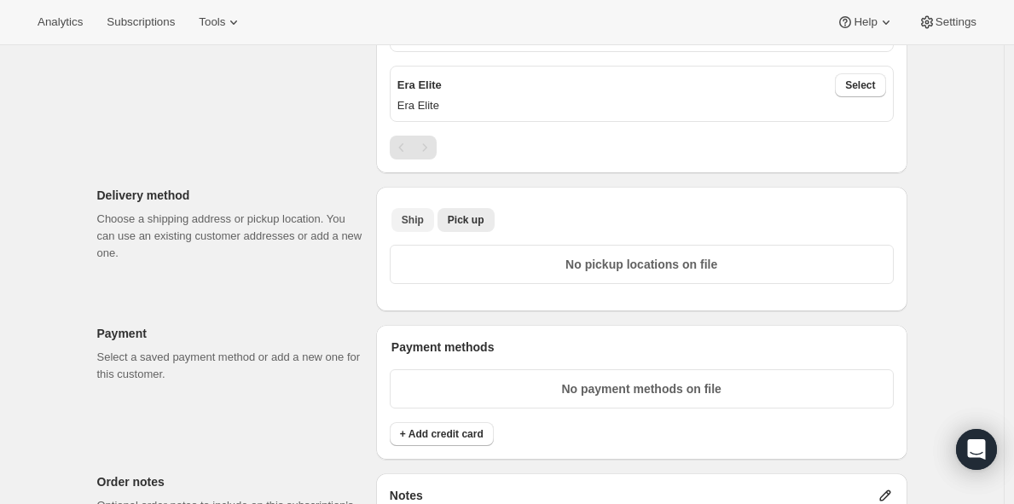
click at [414, 217] on span "Ship" at bounding box center [413, 220] width 22 height 14
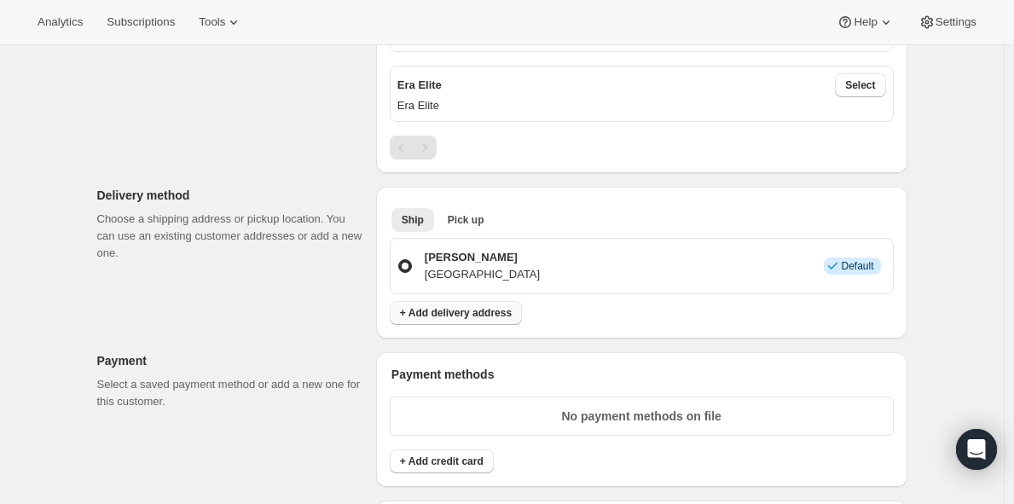
click at [461, 313] on span "+ Add delivery address" at bounding box center [456, 313] width 112 height 14
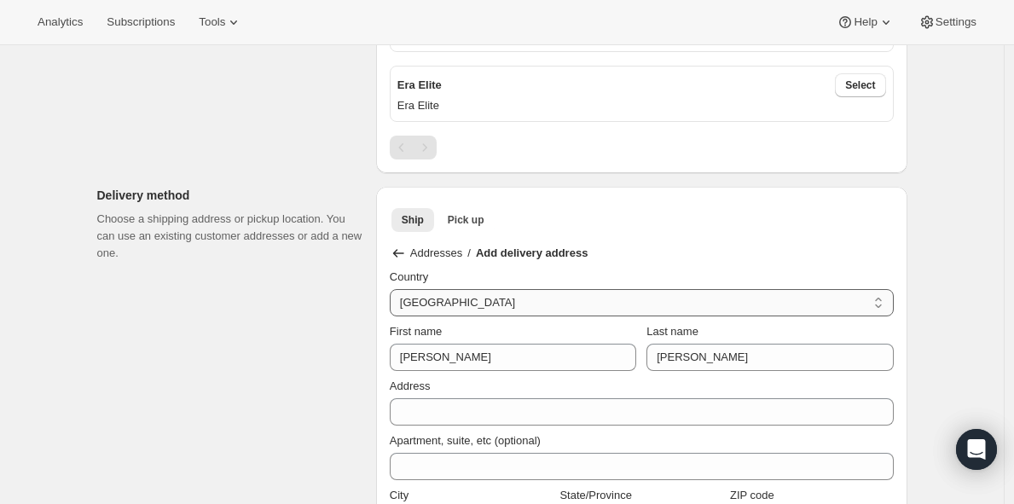
click at [478, 304] on select "Afghanistan Aland Islands Albania Algeria Andorra Angola Anguilla Antigua And B…" at bounding box center [642, 302] width 504 height 27
select select "US"
click at [394, 289] on select "Afghanistan Aland Islands Albania Algeria Andorra Angola Anguilla Antigua And B…" at bounding box center [642, 302] width 504 height 27
select select "AL"
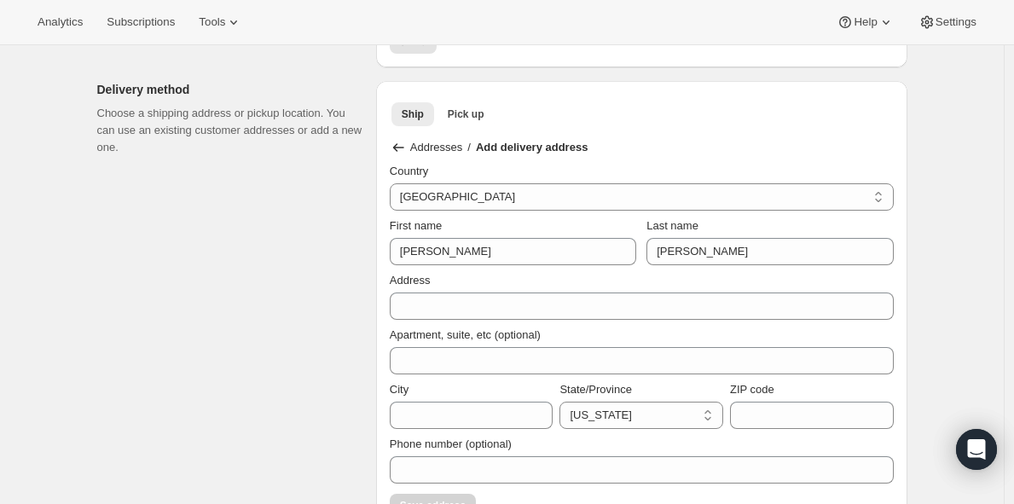
scroll to position [843, 0]
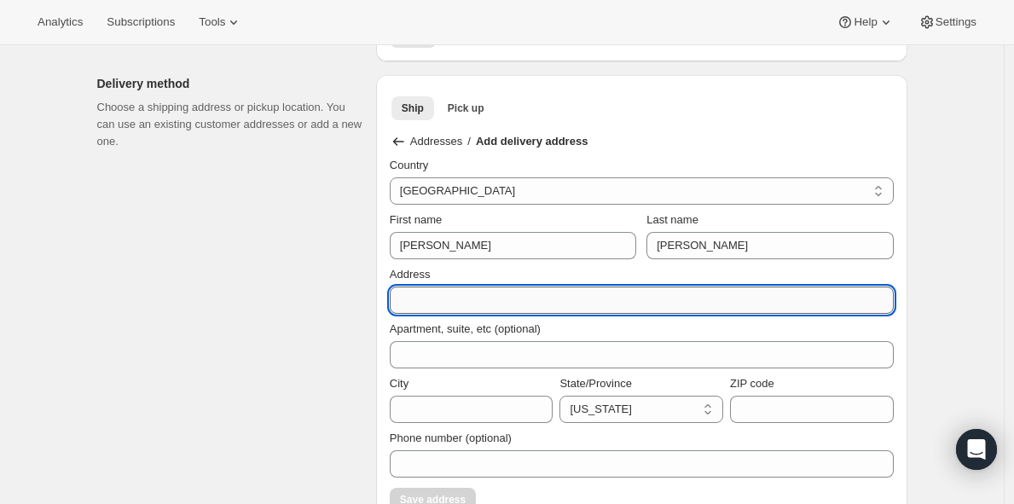
click at [419, 307] on input "Address" at bounding box center [642, 300] width 504 height 27
type input "29413 rio vista ct"
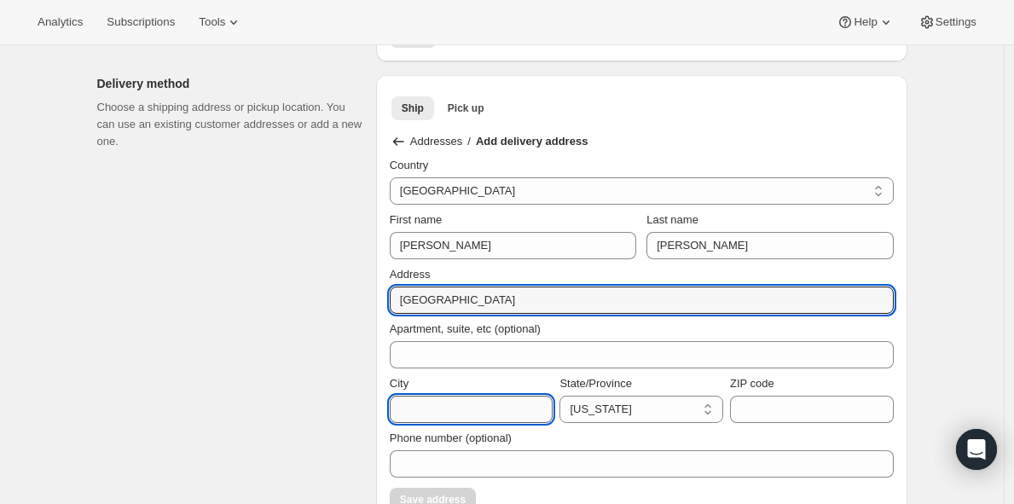
click at [453, 404] on input "City" at bounding box center [472, 409] width 164 height 27
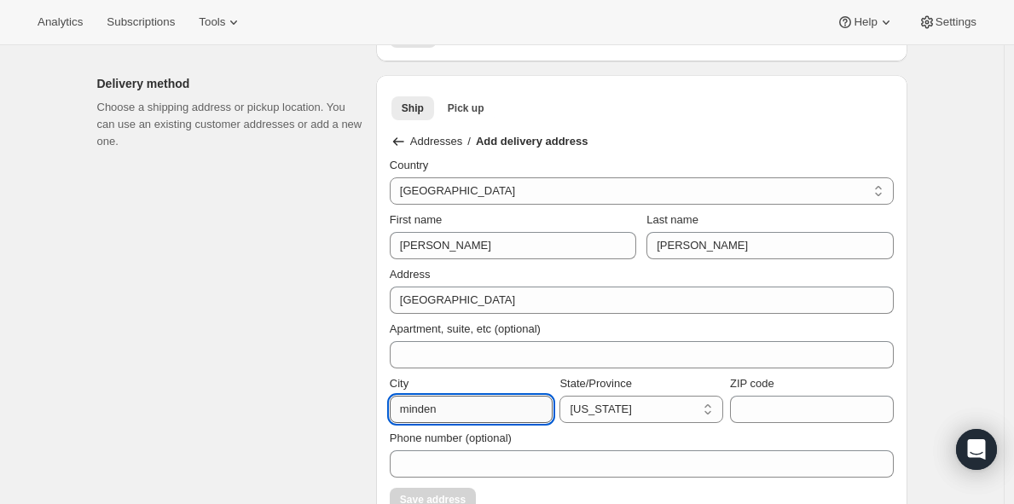
type input "minden"
click at [653, 403] on select "Alabama Alaska American Samoa Arizona Arkansas Armed Forces Americas Armed Forc…" at bounding box center [642, 409] width 164 height 27
select select "NV"
click at [564, 396] on select "Alabama Alaska American Samoa Arizona Arkansas Armed Forces Americas Armed Forc…" at bounding box center [642, 409] width 164 height 27
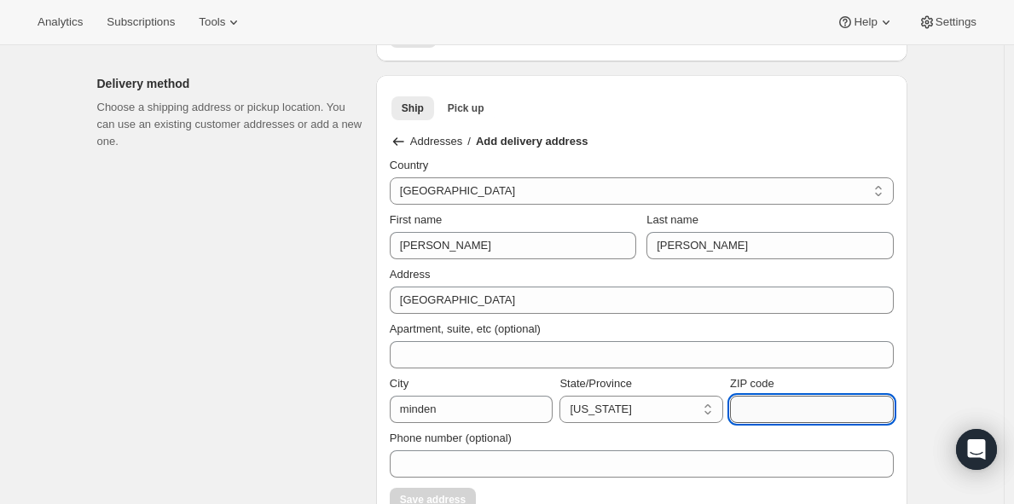
click at [746, 402] on input "ZIP code" at bounding box center [812, 409] width 164 height 27
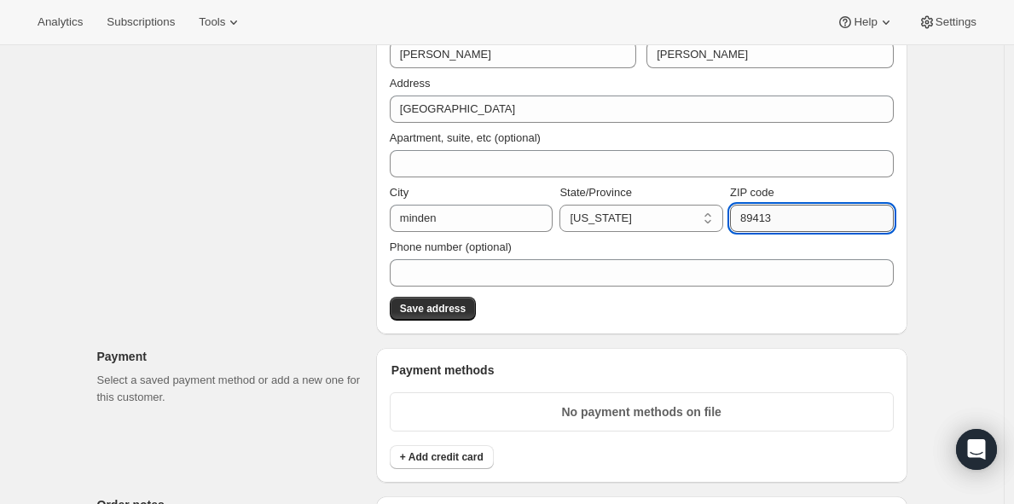
scroll to position [1035, 0]
type input "89413"
click at [452, 302] on span "Save address" at bounding box center [433, 308] width 66 height 14
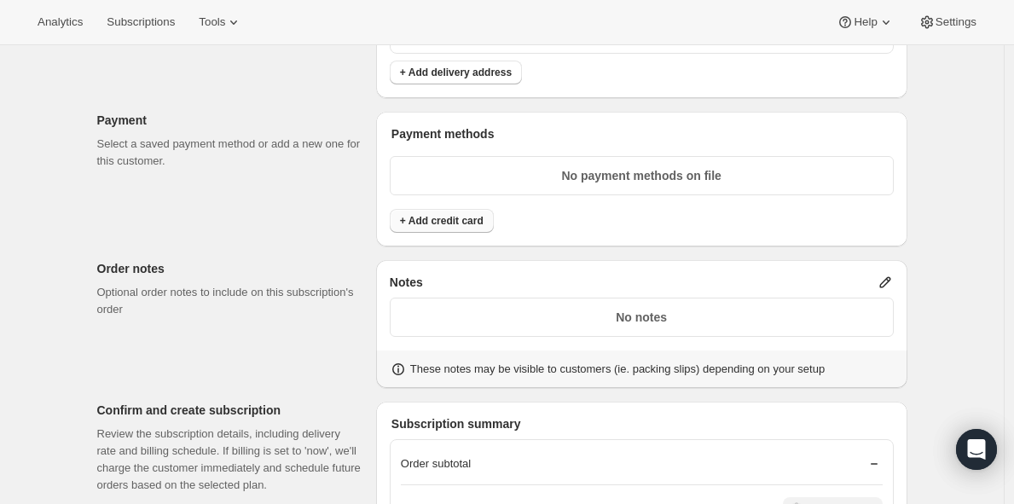
click at [438, 218] on span "+ Add credit card" at bounding box center [442, 221] width 84 height 14
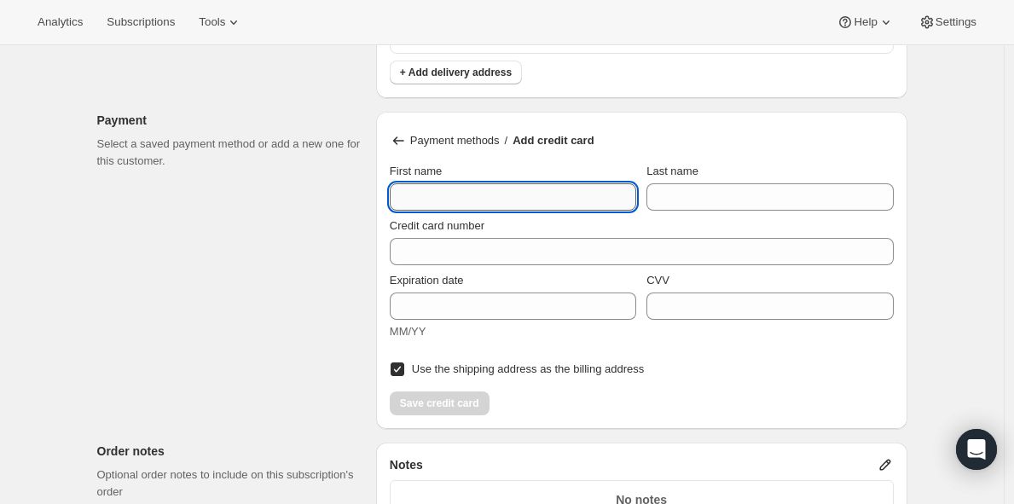
click at [455, 195] on input "First name" at bounding box center [513, 196] width 247 height 27
type input "cory"
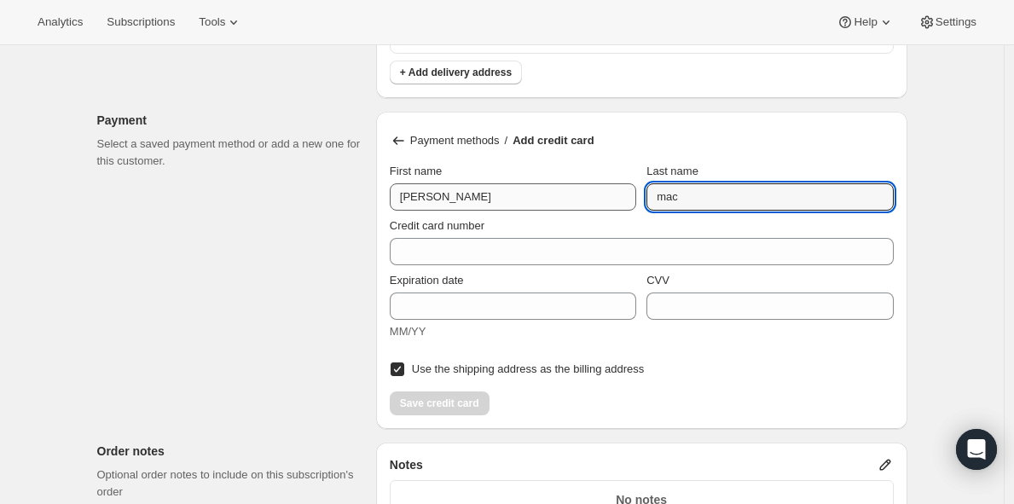
type input "mac"
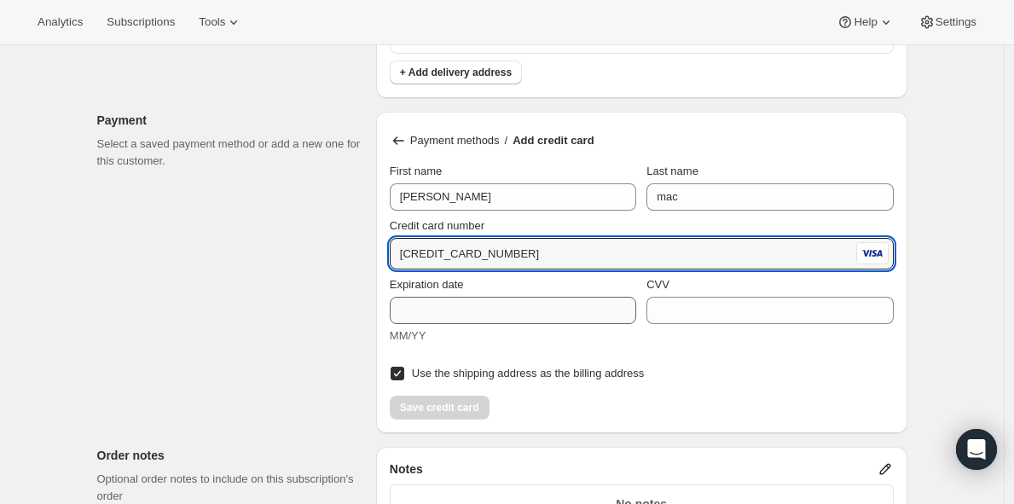
type input "4862 3678 6339 7834"
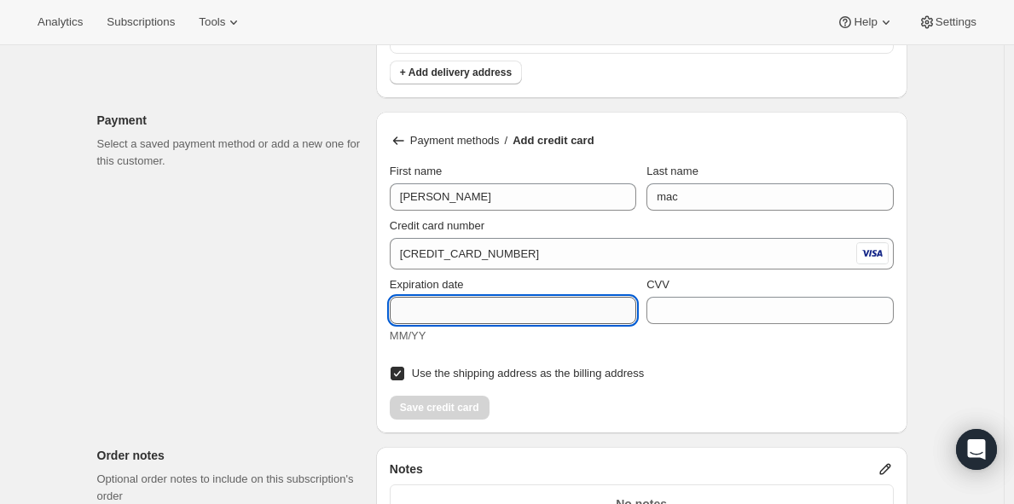
click at [442, 315] on input "Expiration date" at bounding box center [513, 310] width 247 height 27
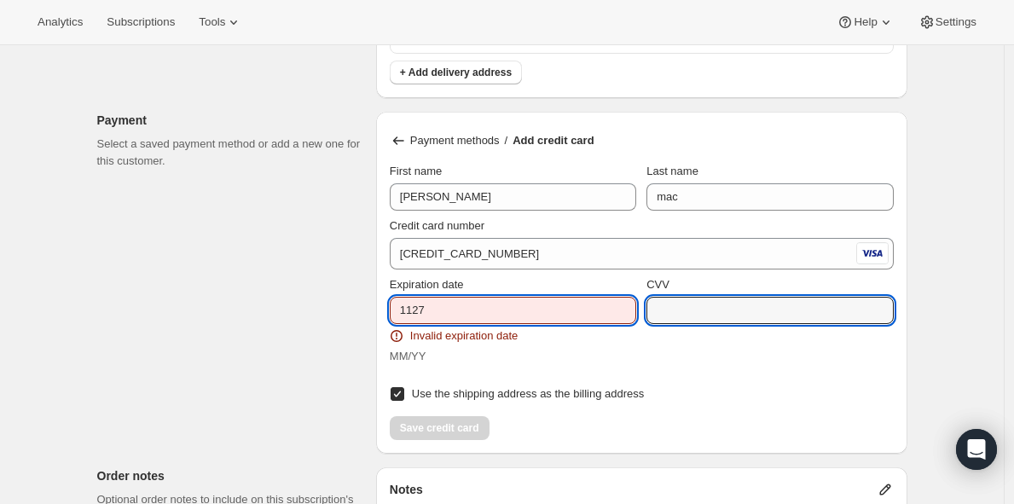
click at [447, 305] on input "1127" at bounding box center [513, 310] width 247 height 27
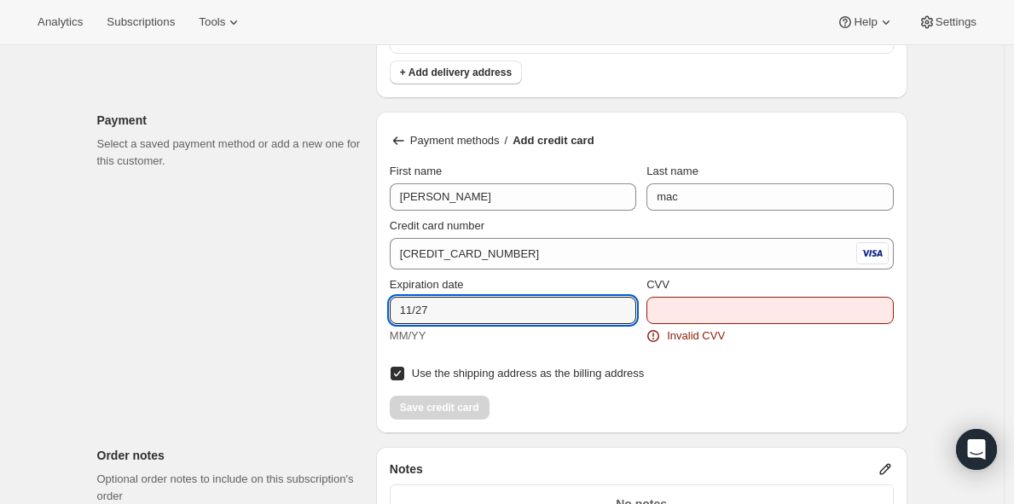
type input "11/27"
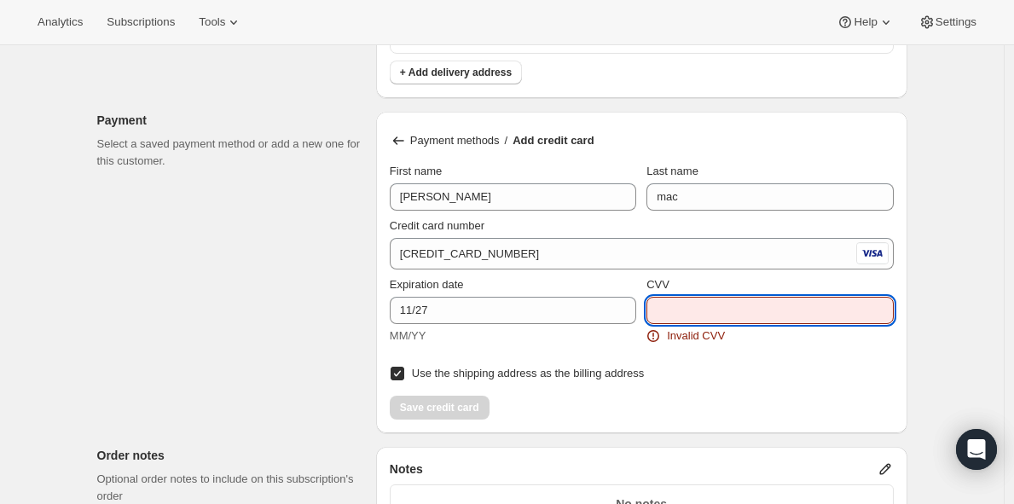
click at [706, 306] on input "CVV" at bounding box center [770, 310] width 247 height 27
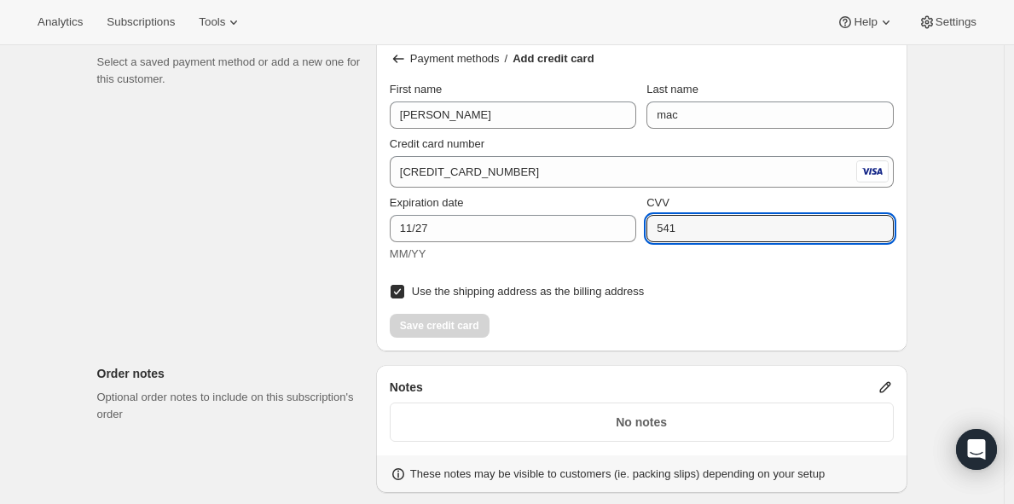
scroll to position [1125, 0]
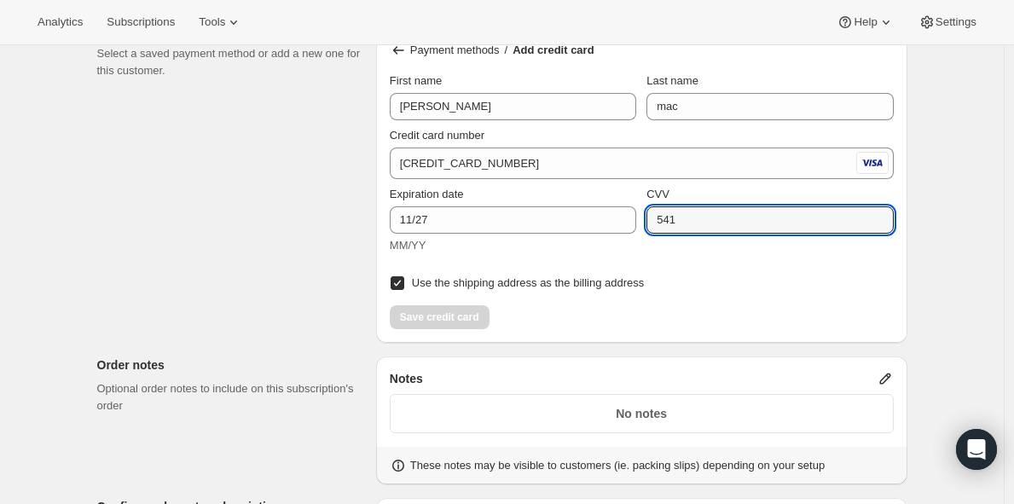
type input "541"
click at [621, 298] on div "Save credit card" at bounding box center [642, 312] width 504 height 34
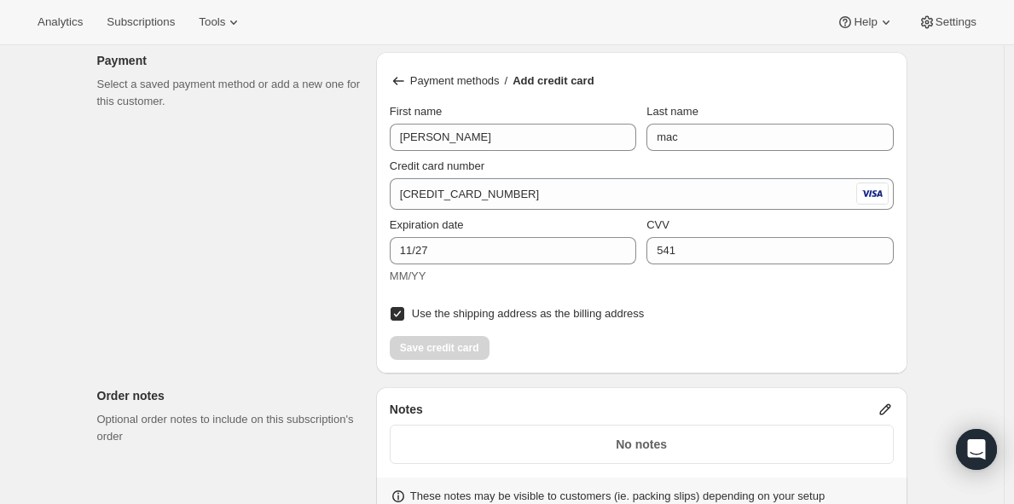
scroll to position [1093, 0]
click at [468, 331] on div "Save credit card" at bounding box center [642, 345] width 504 height 34
click at [462, 348] on div "Save credit card" at bounding box center [642, 345] width 504 height 34
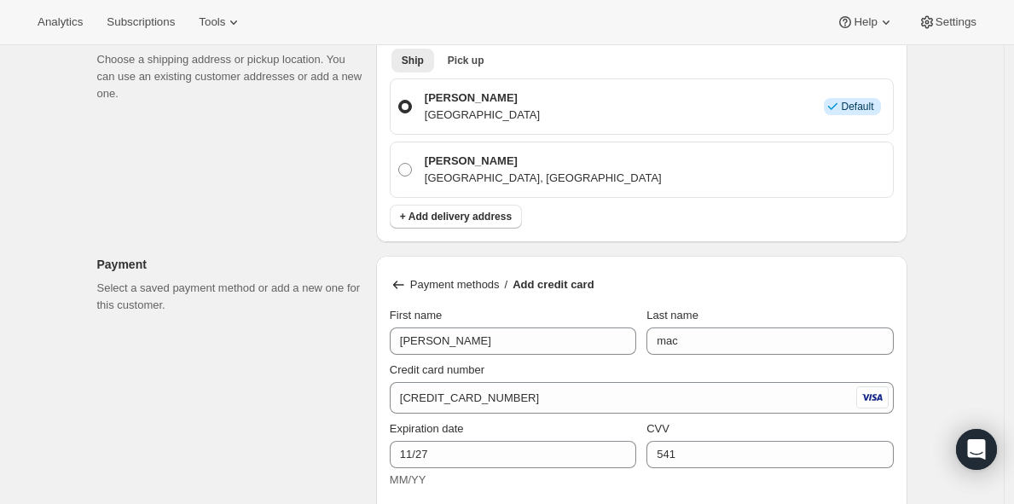
scroll to position [866, 0]
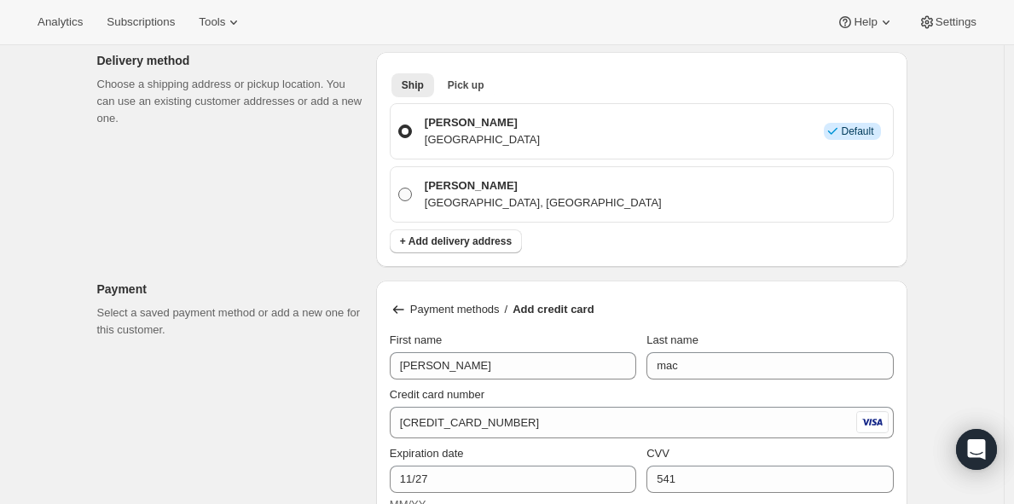
click at [409, 194] on span at bounding box center [405, 195] width 14 height 14
click at [399, 189] on input "Cory MacInnes 29413 rio vista ct, minden, NV, 89413, United States" at bounding box center [398, 188] width 1 height 1
radio input "true"
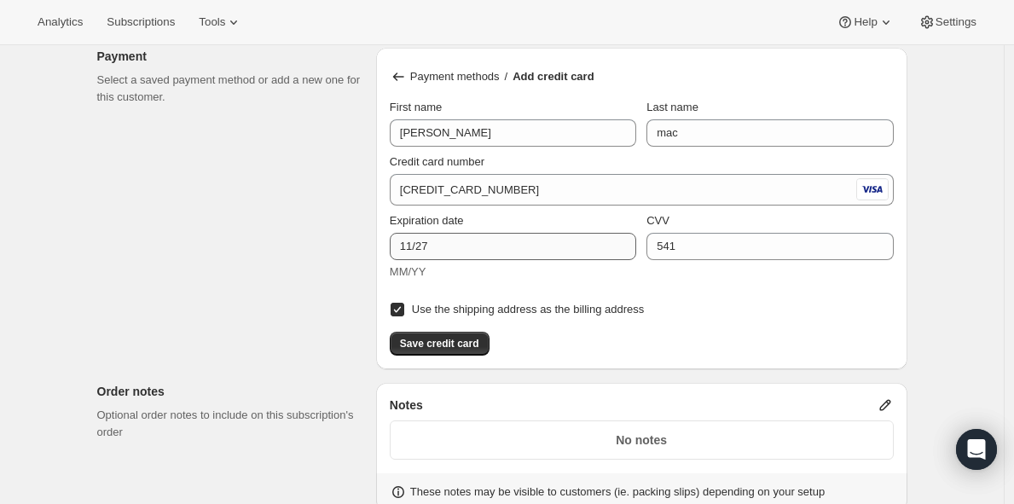
scroll to position [1105, 0]
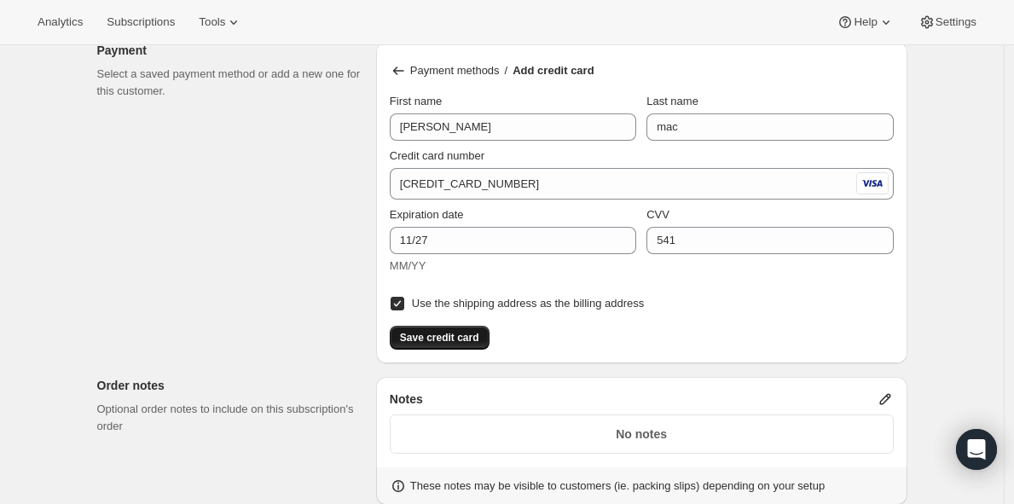
click at [454, 332] on span "Save credit card" at bounding box center [439, 338] width 79 height 14
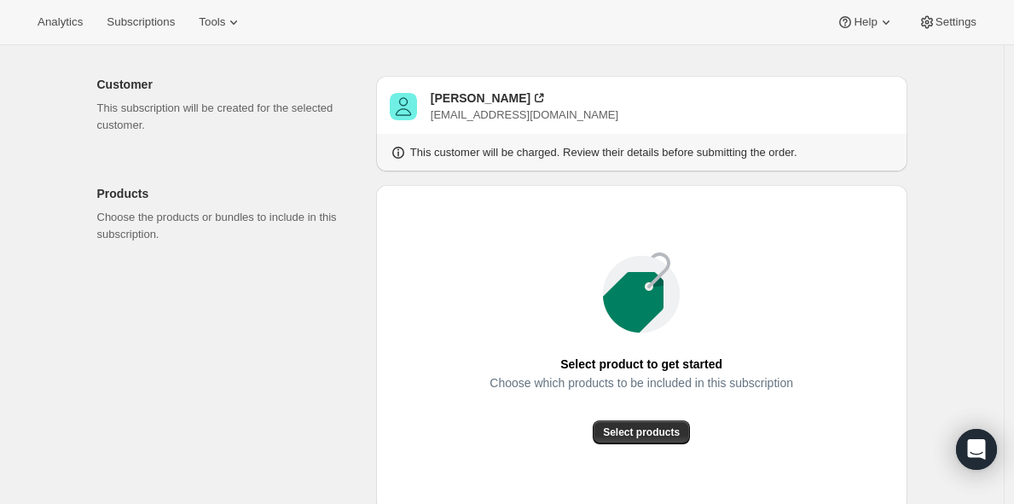
scroll to position [74, 0]
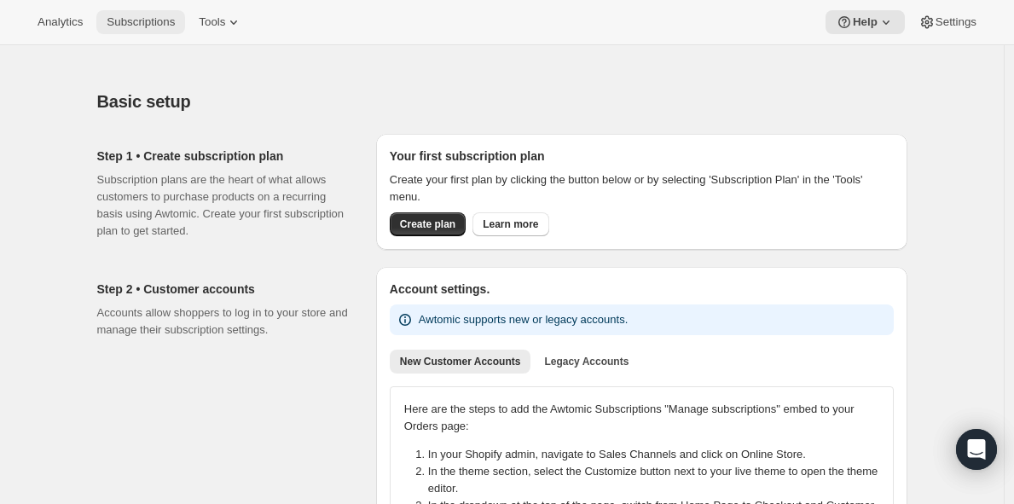
click at [143, 19] on span "Subscriptions" at bounding box center [141, 22] width 68 height 14
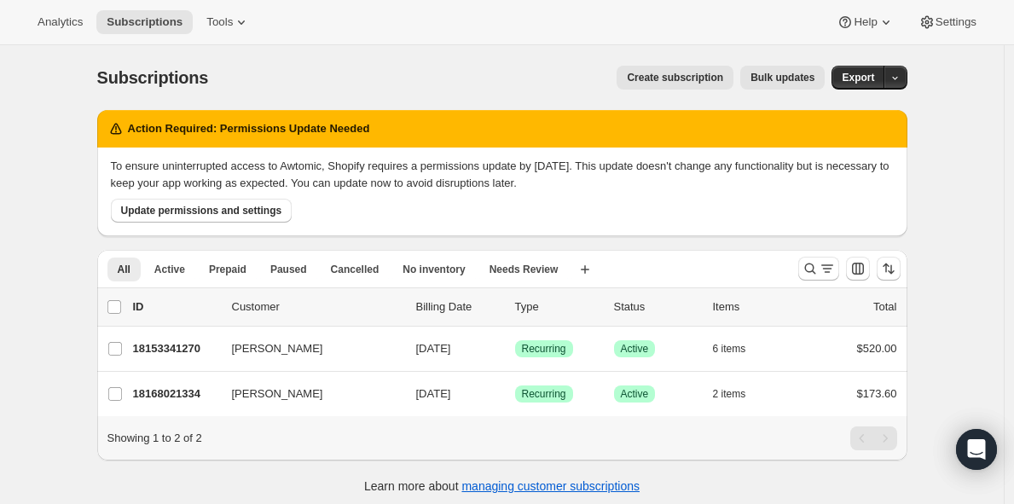
click at [691, 78] on span "Create subscription" at bounding box center [675, 78] width 96 height 14
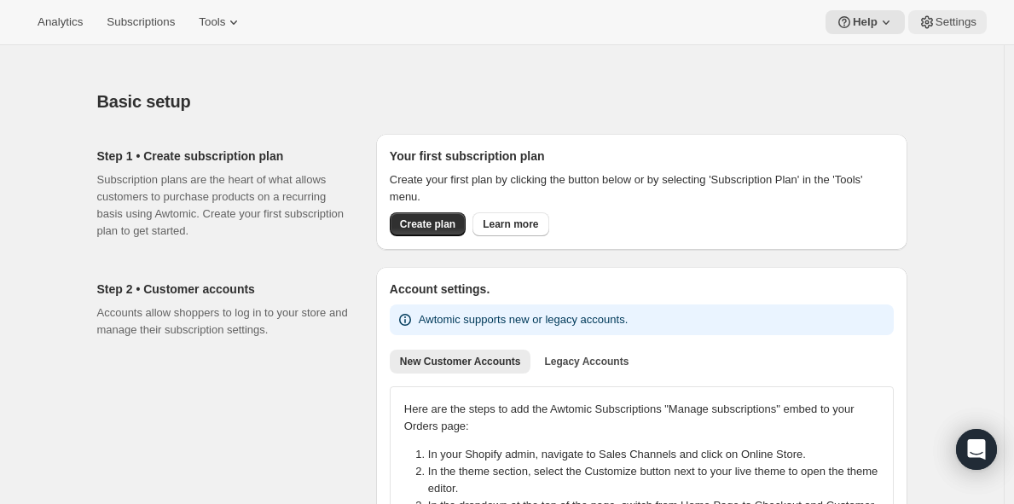
click at [942, 30] on button "Settings" at bounding box center [947, 22] width 78 height 24
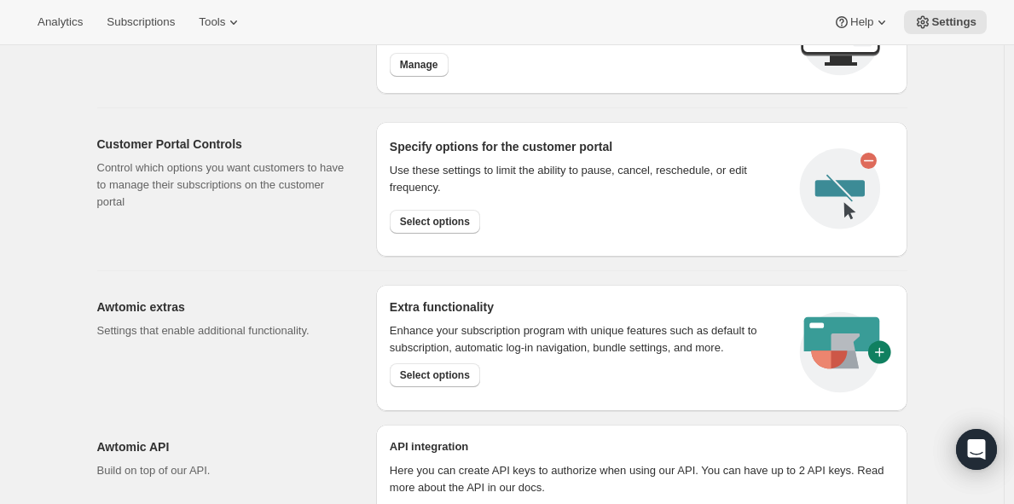
scroll to position [895, 0]
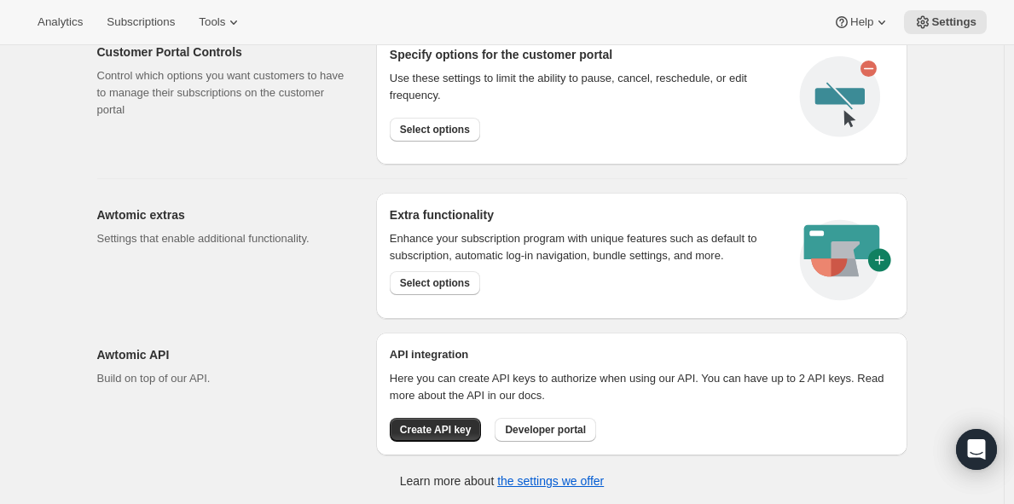
click at [347, 325] on div "Awtomic API Build on top of our API. API integration Here you can create API ke…" at bounding box center [496, 387] width 824 height 136
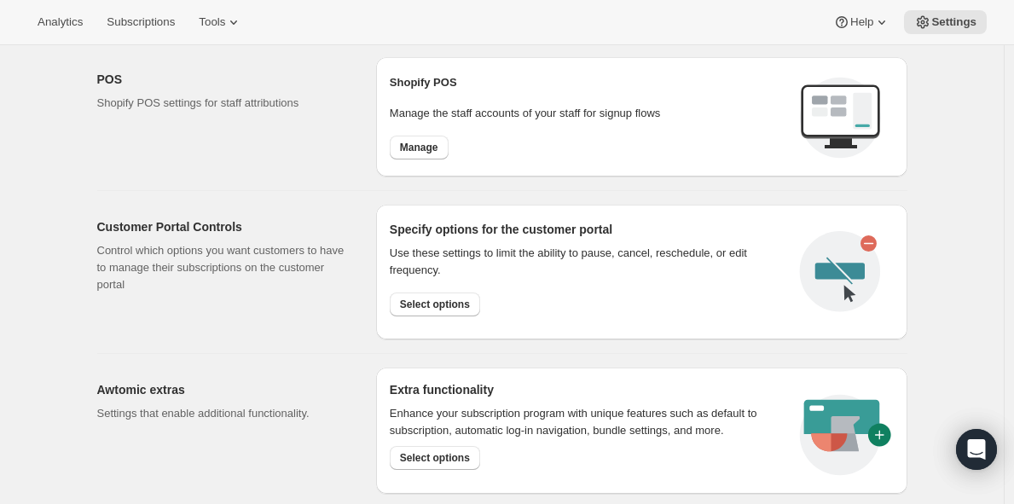
scroll to position [716, 0]
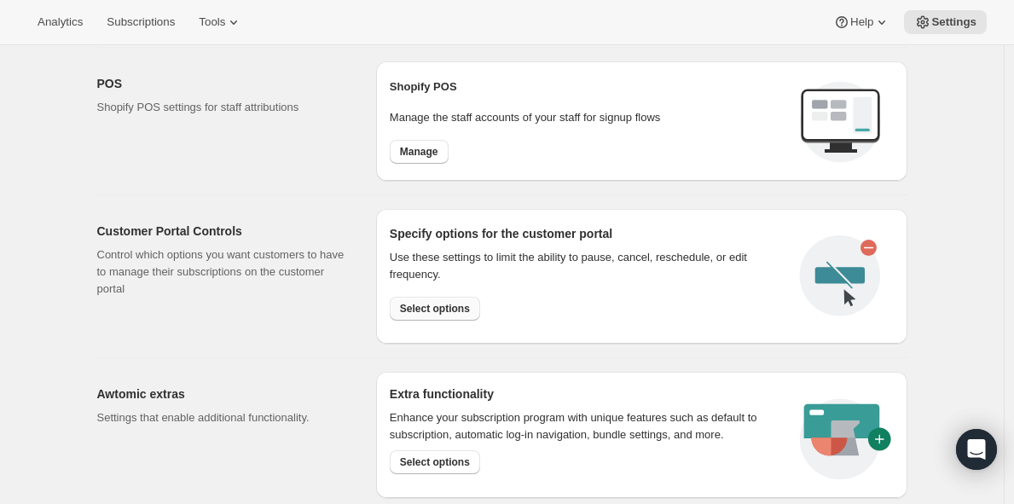
click at [427, 305] on span "Select options" at bounding box center [435, 309] width 70 height 14
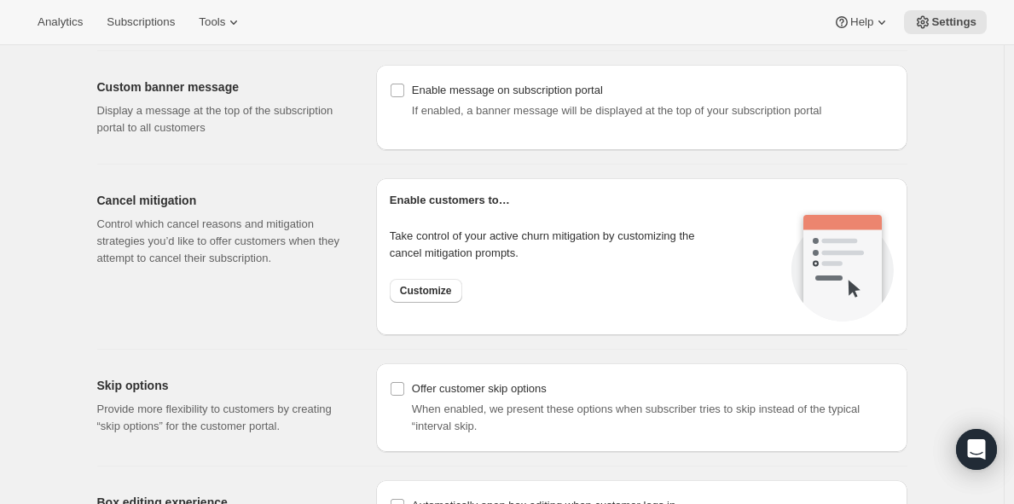
scroll to position [1192, 0]
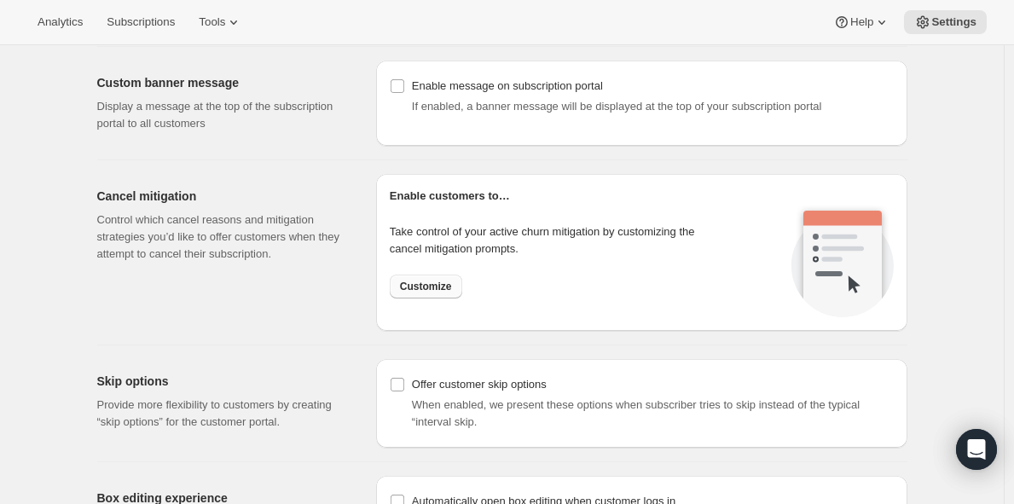
click at [425, 285] on span "Customize" at bounding box center [426, 287] width 52 height 14
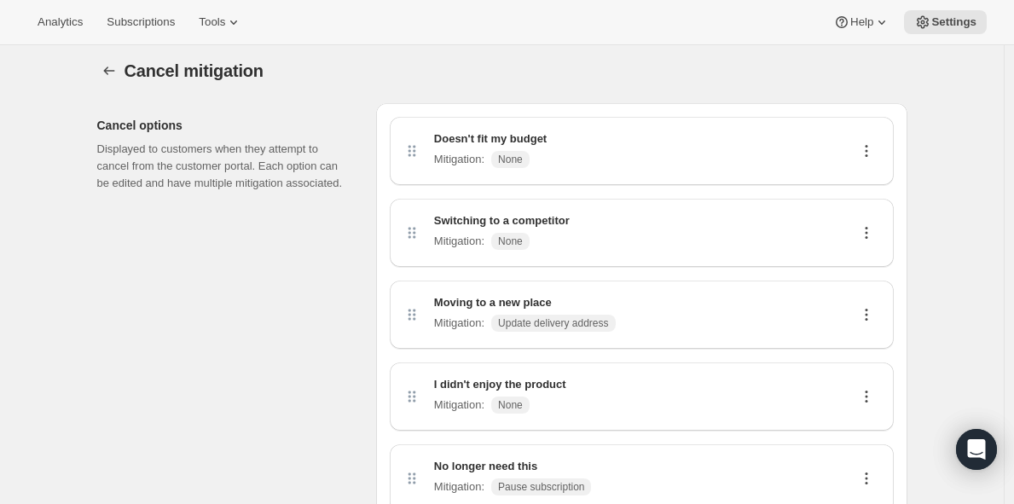
scroll to position [3, 0]
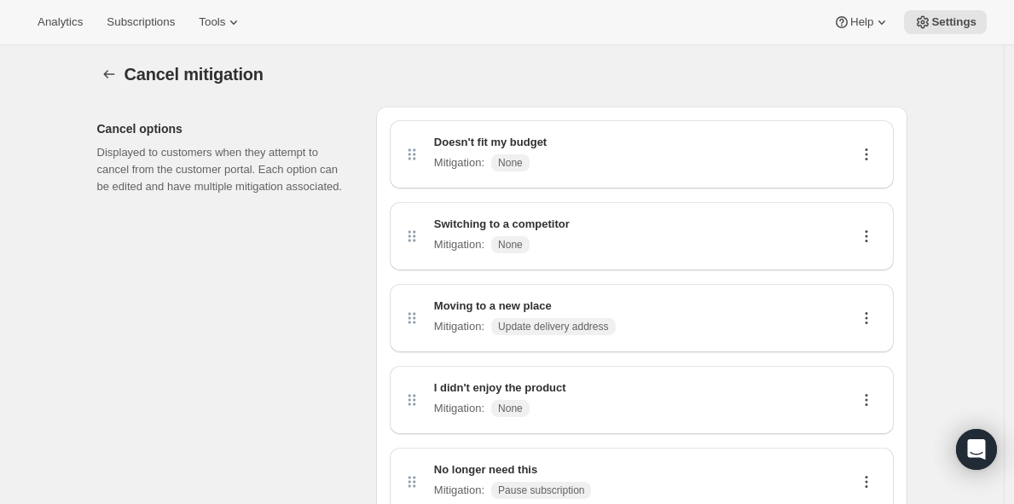
click at [873, 235] on icon at bounding box center [866, 236] width 17 height 17
click at [862, 272] on span "Edit" at bounding box center [863, 269] width 19 height 13
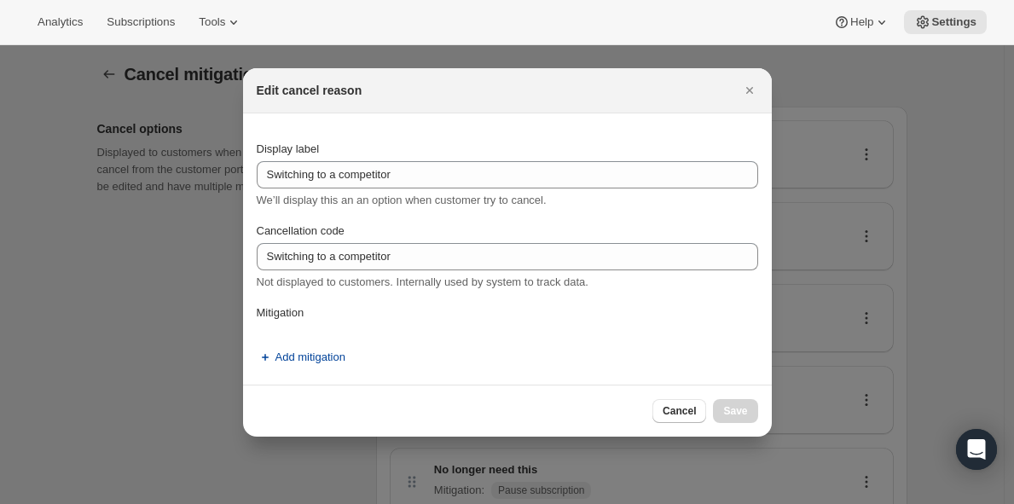
click at [315, 356] on span "Add mitigation" at bounding box center [311, 357] width 70 height 17
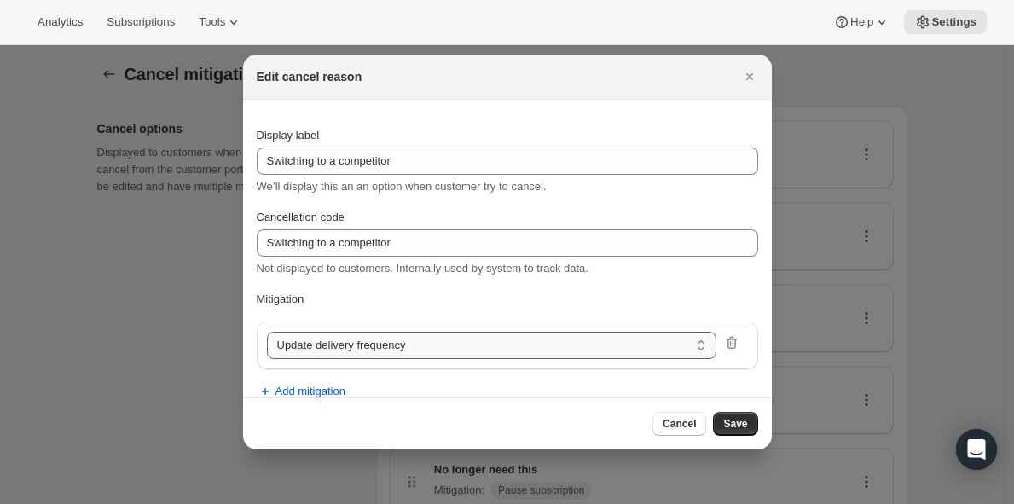
scroll to position [20, 0]
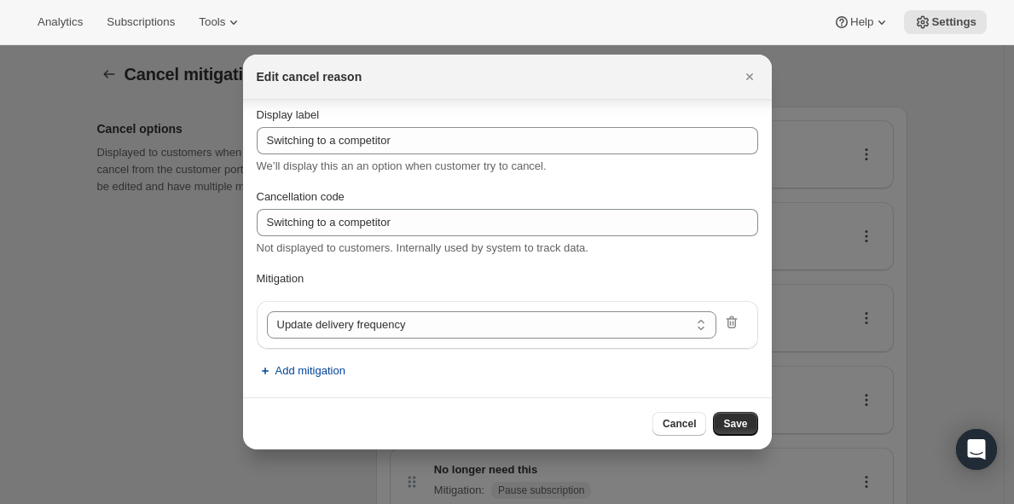
click at [323, 373] on span "Add mitigation" at bounding box center [311, 371] width 70 height 17
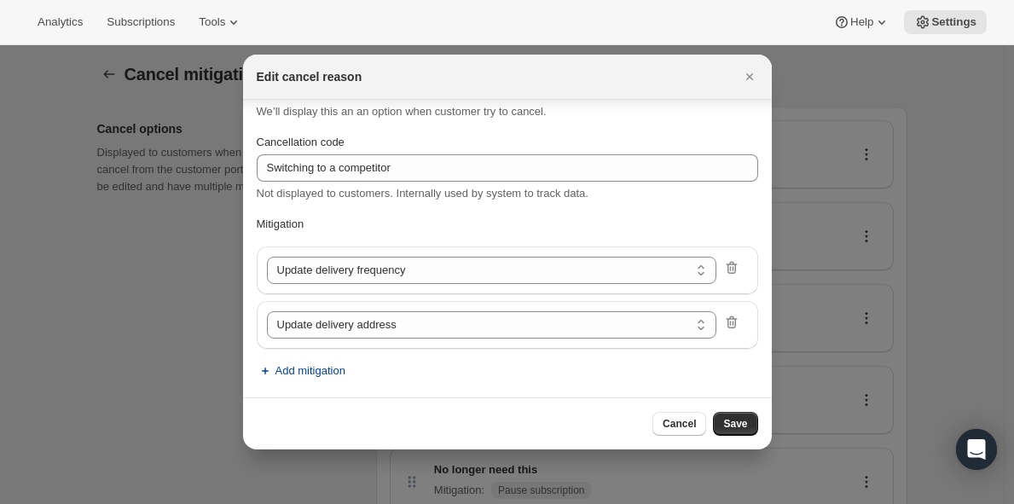
click at [318, 381] on button "Add mitigation" at bounding box center [301, 370] width 109 height 27
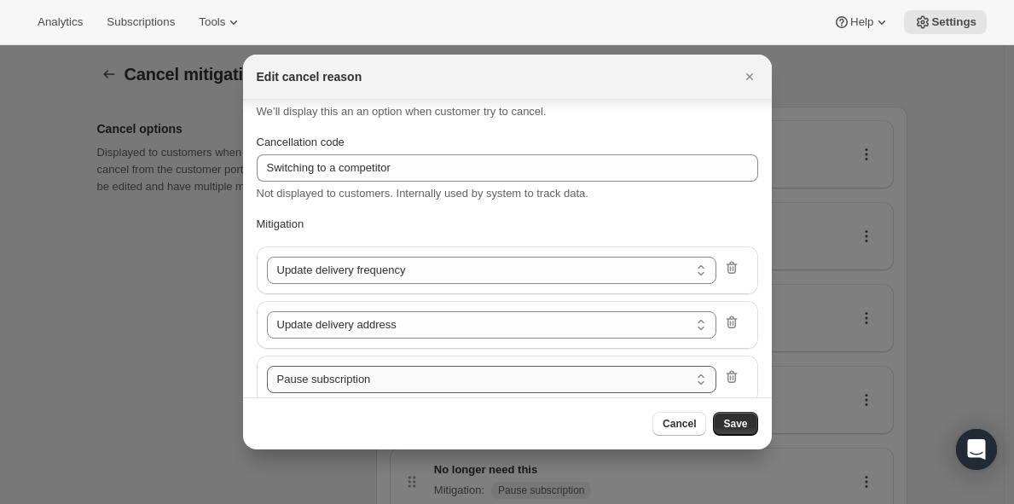
scroll to position [130, 0]
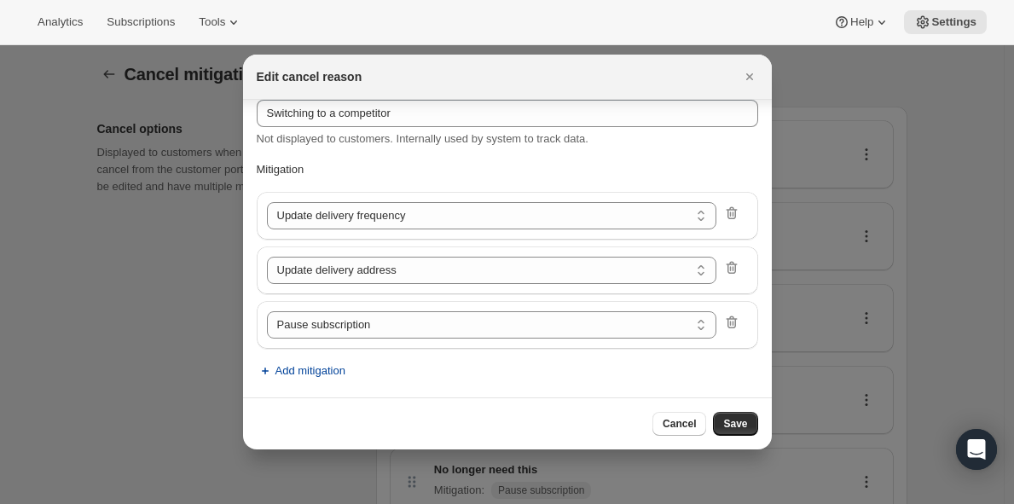
click at [328, 371] on span "Add mitigation" at bounding box center [311, 371] width 70 height 17
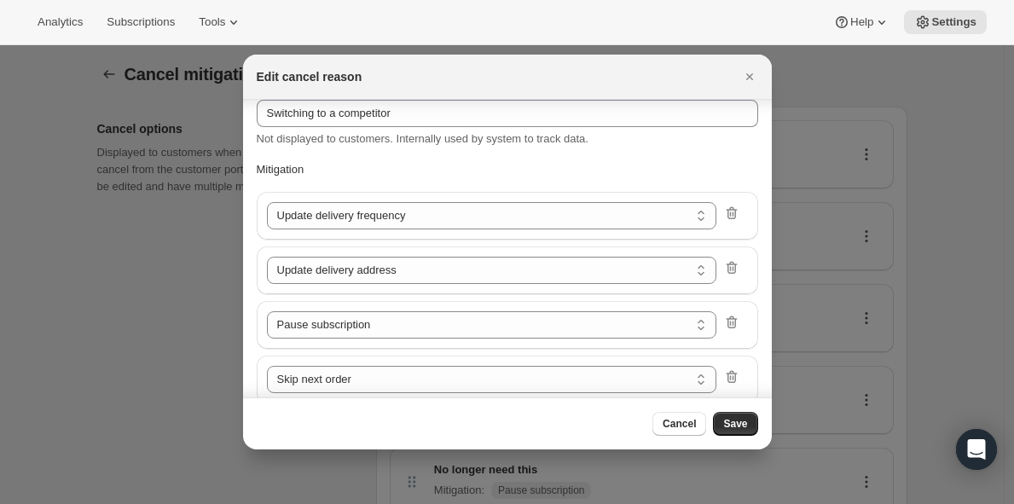
scroll to position [184, 0]
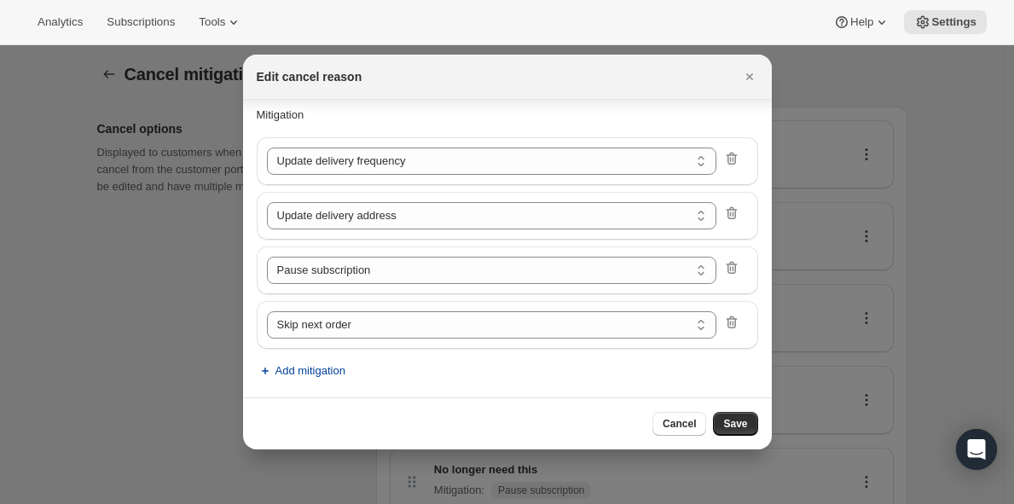
click at [322, 377] on span "Add mitigation" at bounding box center [311, 371] width 70 height 17
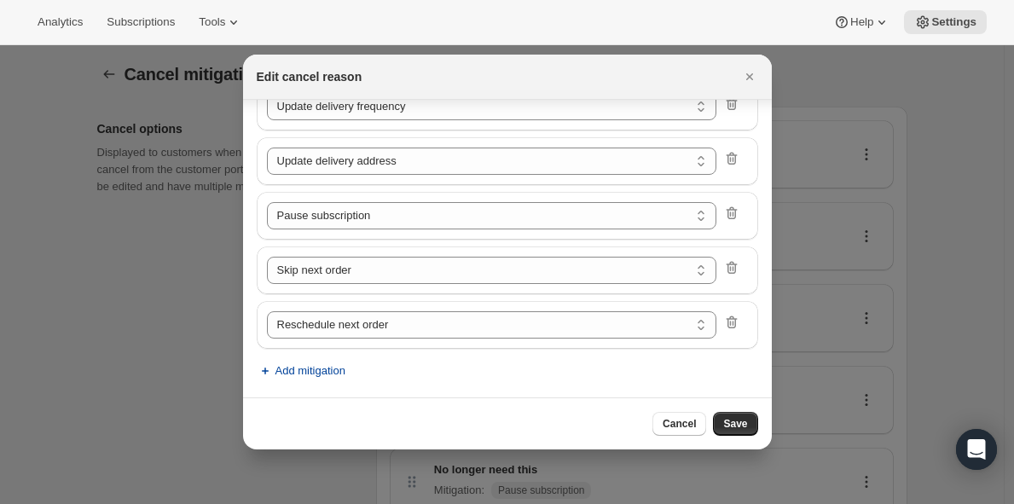
click at [323, 377] on span "Add mitigation" at bounding box center [311, 371] width 70 height 17
click at [316, 379] on span "Add mitigation" at bounding box center [311, 371] width 70 height 17
click at [740, 422] on span "Save" at bounding box center [735, 424] width 24 height 14
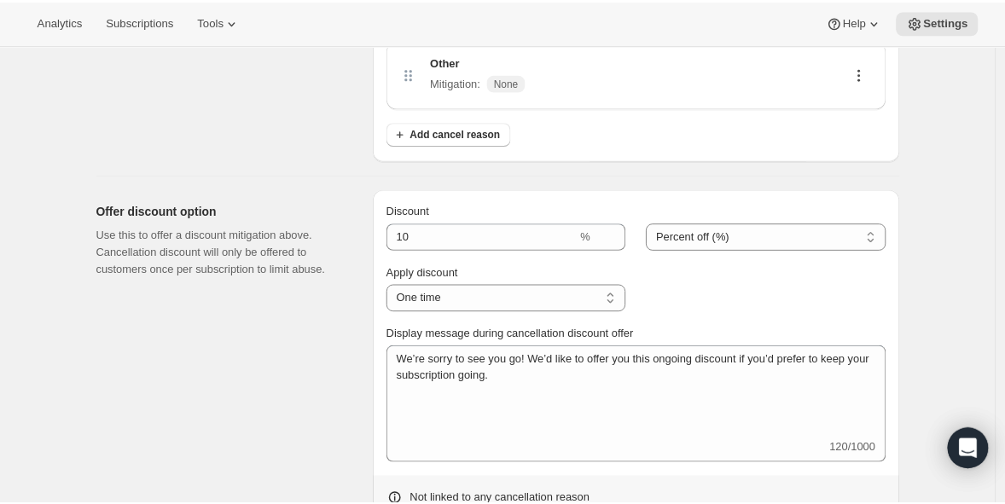
scroll to position [691, 0]
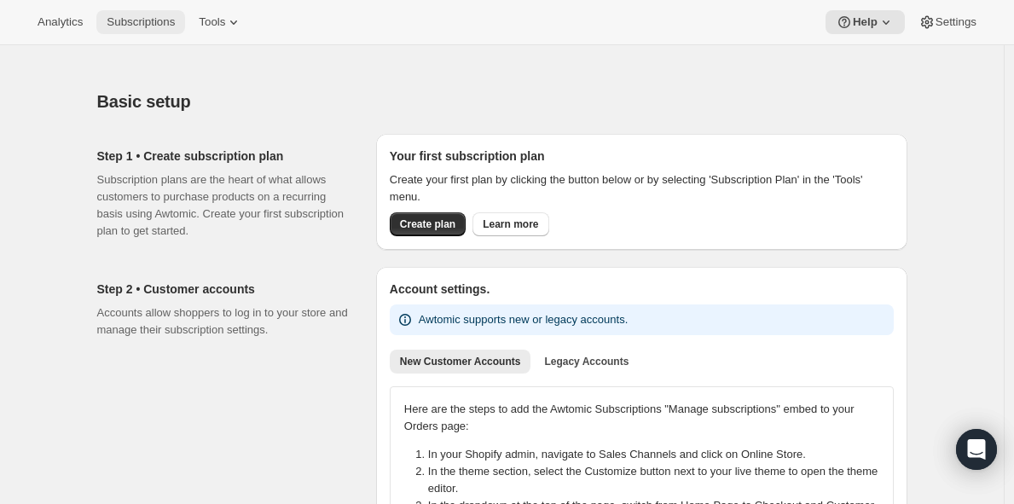
click at [157, 20] on span "Subscriptions" at bounding box center [141, 22] width 68 height 14
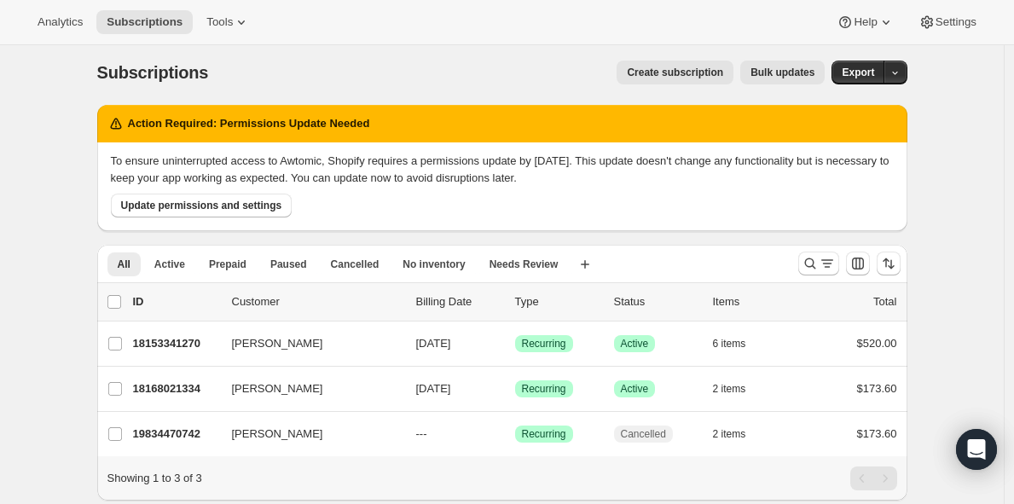
scroll to position [66, 0]
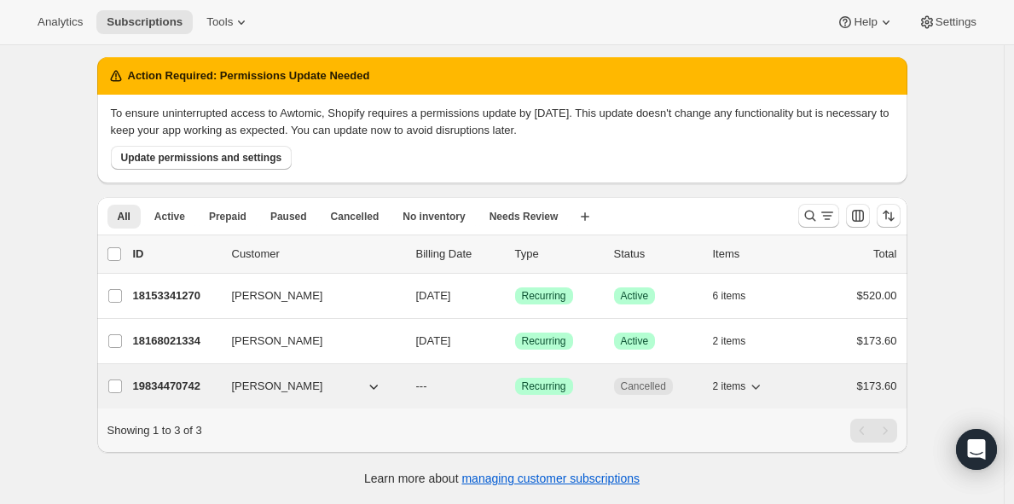
click at [200, 378] on p "19834470742" at bounding box center [175, 386] width 85 height 17
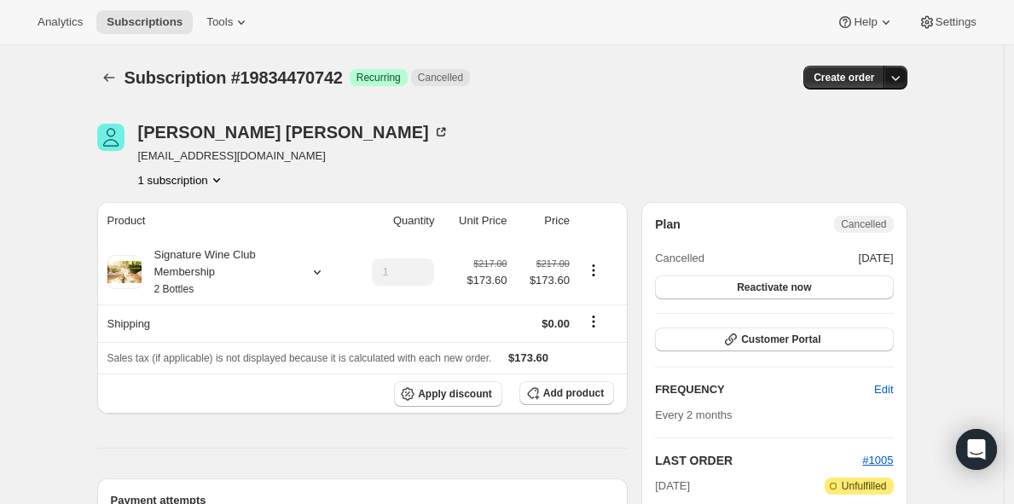
click at [904, 75] on icon "button" at bounding box center [895, 77] width 17 height 17
click at [590, 102] on div "Subscription #19834470742. This page is ready Subscription #19834470742 Success…" at bounding box center [502, 77] width 810 height 65
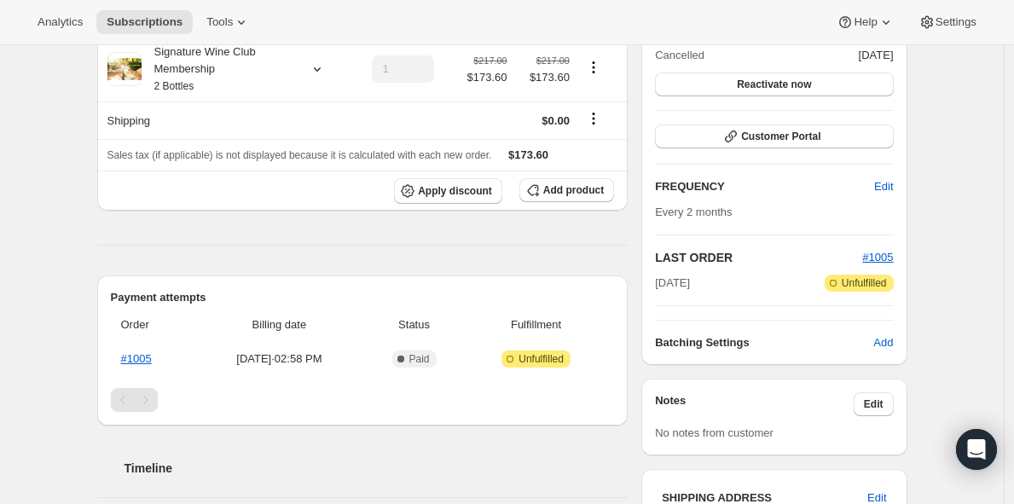
scroll to position [194, 0]
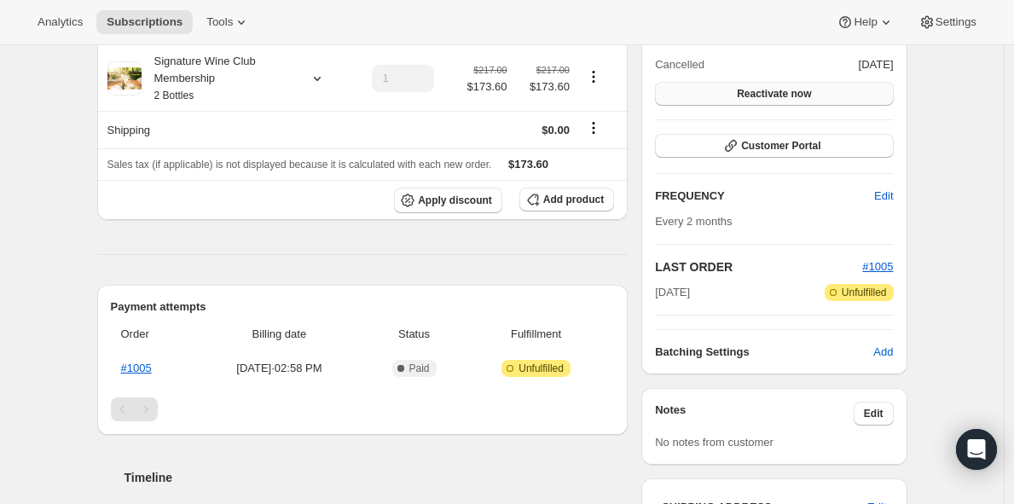
click at [811, 93] on span "Reactivate now" at bounding box center [774, 94] width 74 height 14
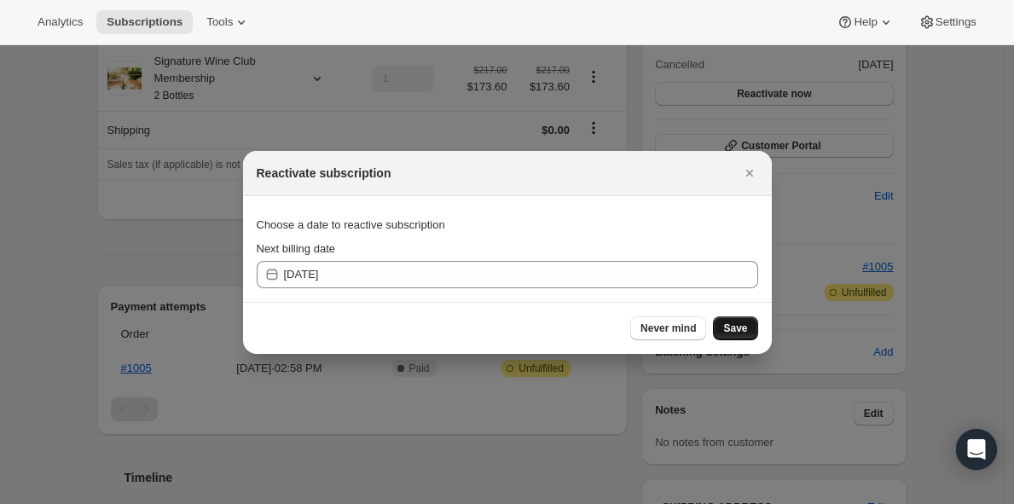
click at [729, 327] on span "Save" at bounding box center [735, 329] width 24 height 14
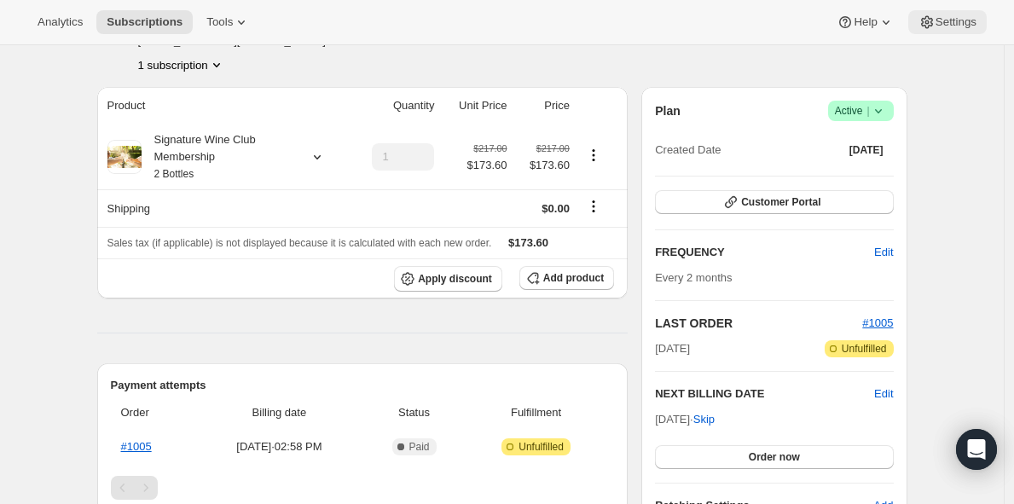
click at [942, 27] on span "Settings" at bounding box center [956, 22] width 41 height 14
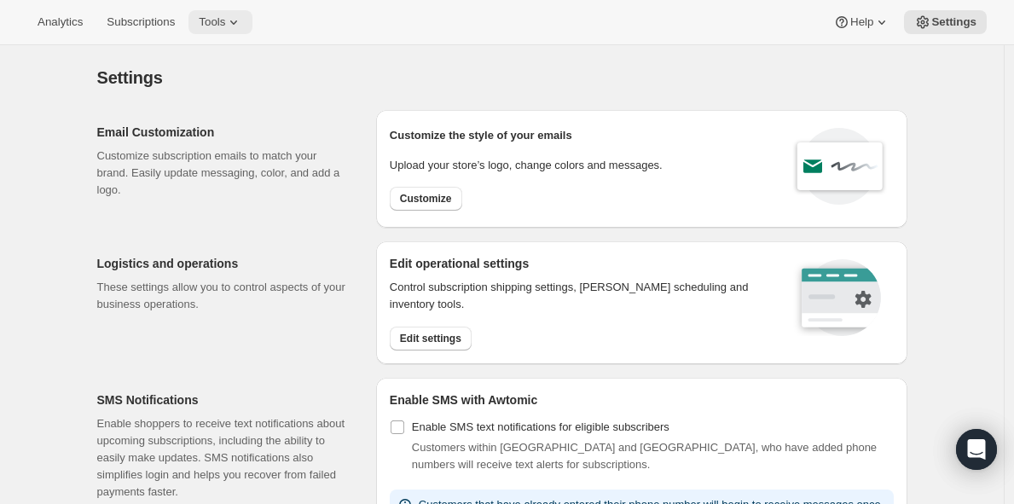
click at [225, 20] on span "Tools" at bounding box center [212, 22] width 26 height 14
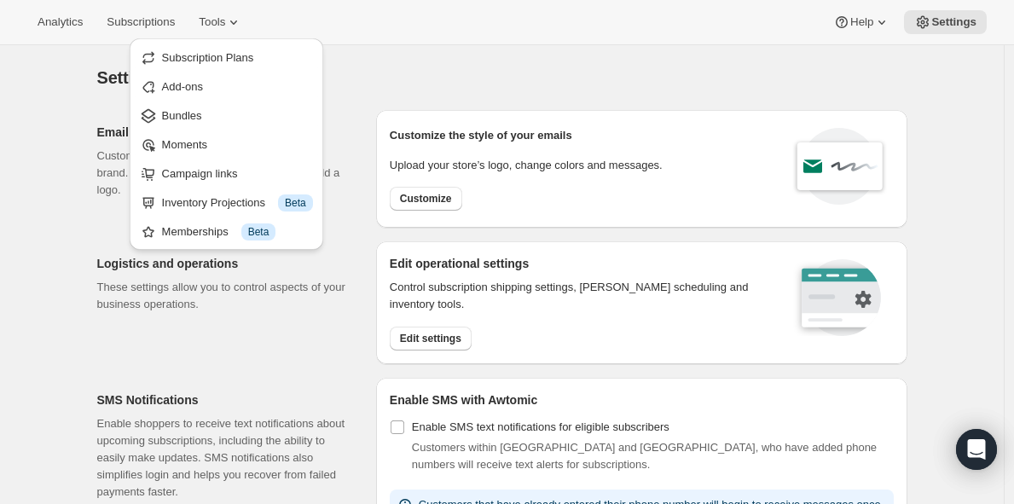
click at [197, 351] on div "Logistics and operations These settings allow you to control aspects of your bu…" at bounding box center [229, 302] width 265 height 123
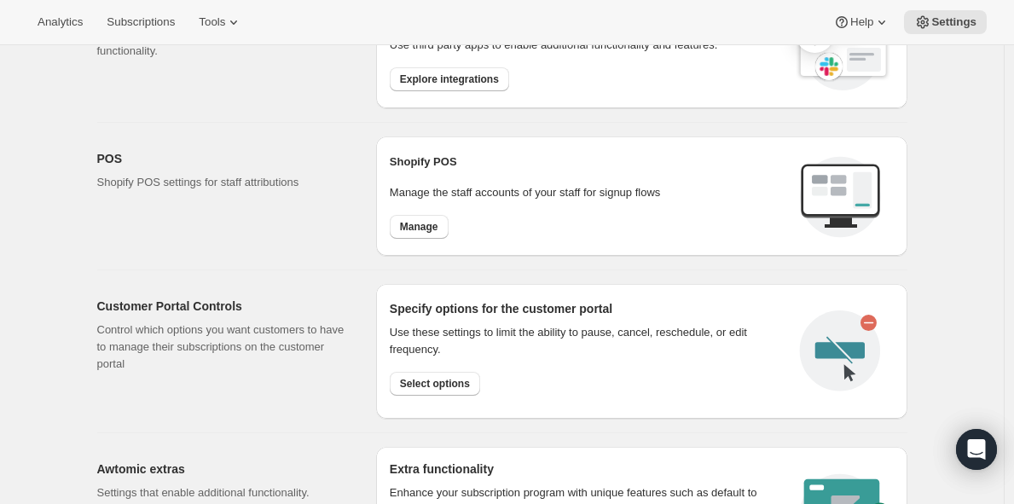
scroll to position [682, 0]
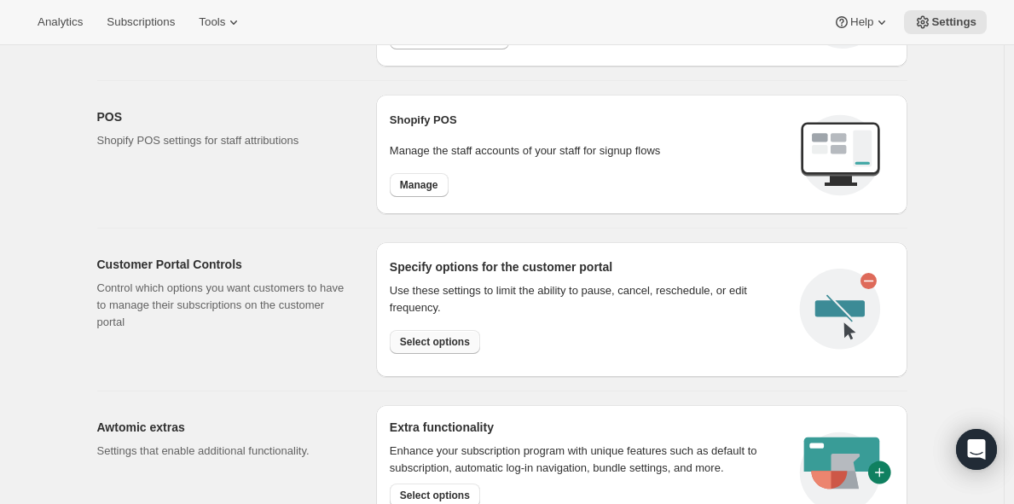
click at [454, 345] on span "Select options" at bounding box center [435, 342] width 70 height 14
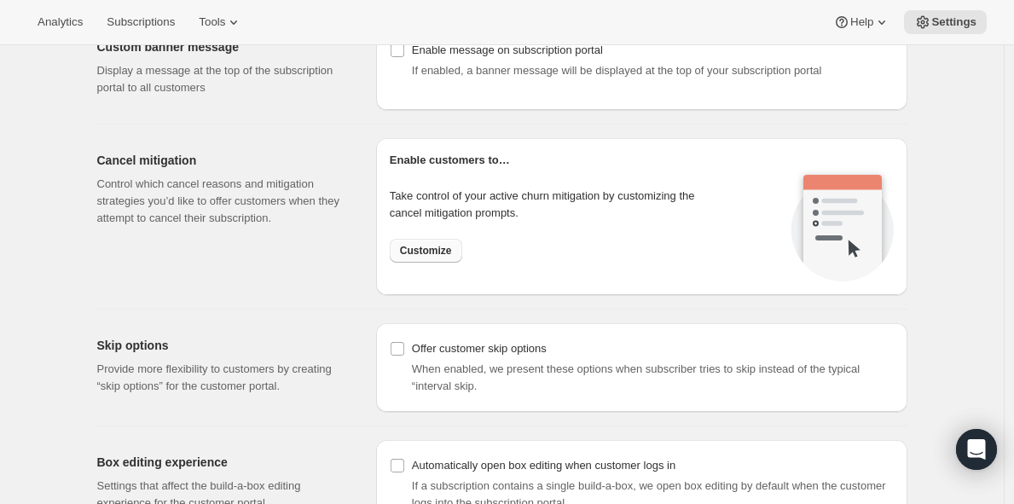
scroll to position [1225, 0]
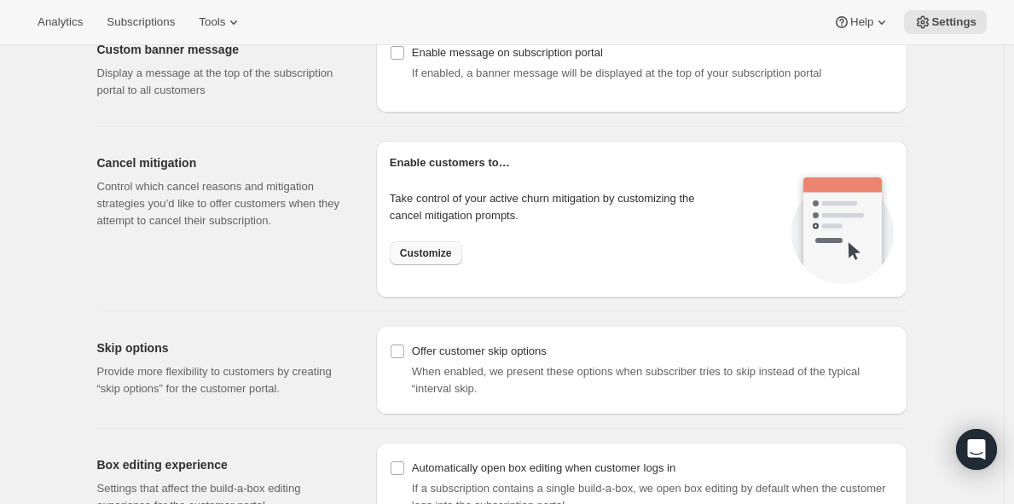
click at [423, 248] on span "Customize" at bounding box center [426, 254] width 52 height 14
